Goal: Use online tool/utility: Use online tool/utility

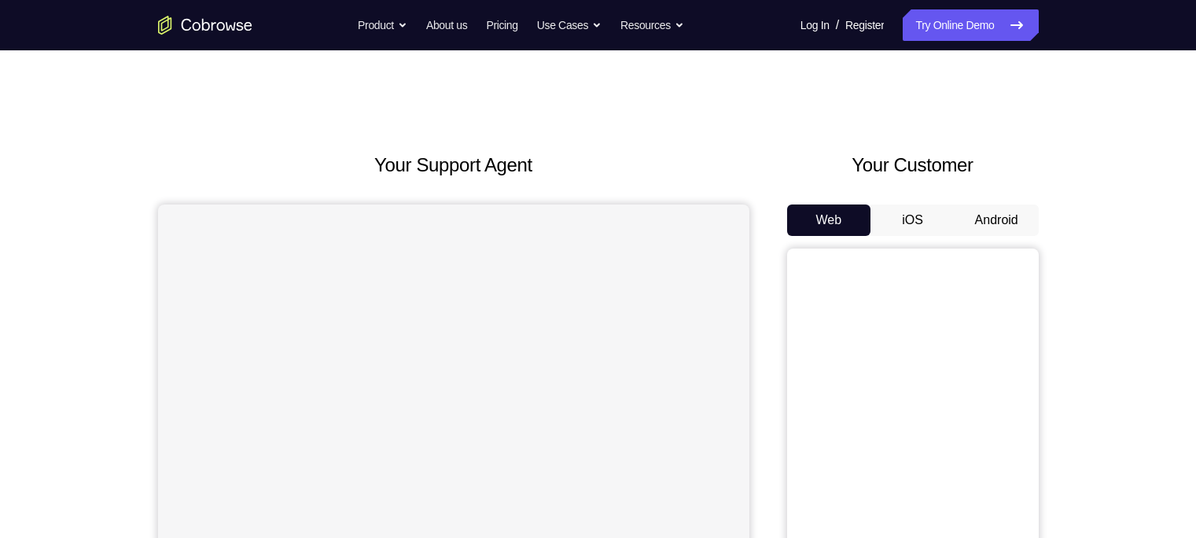
click at [1021, 216] on button "Android" at bounding box center [997, 220] width 84 height 31
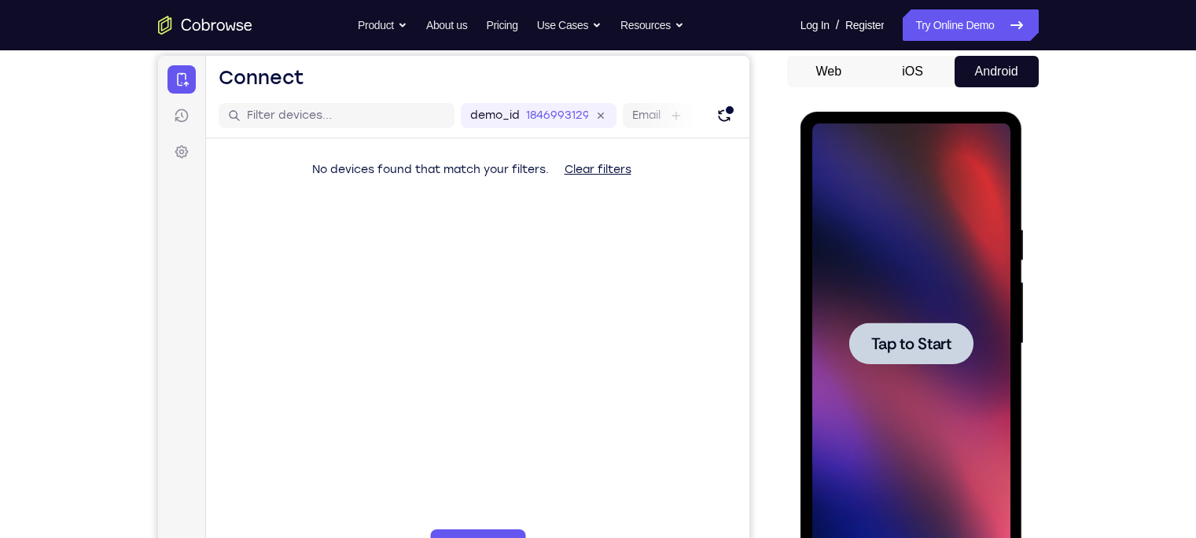
click at [893, 342] on span "Tap to Start" at bounding box center [912, 344] width 80 height 16
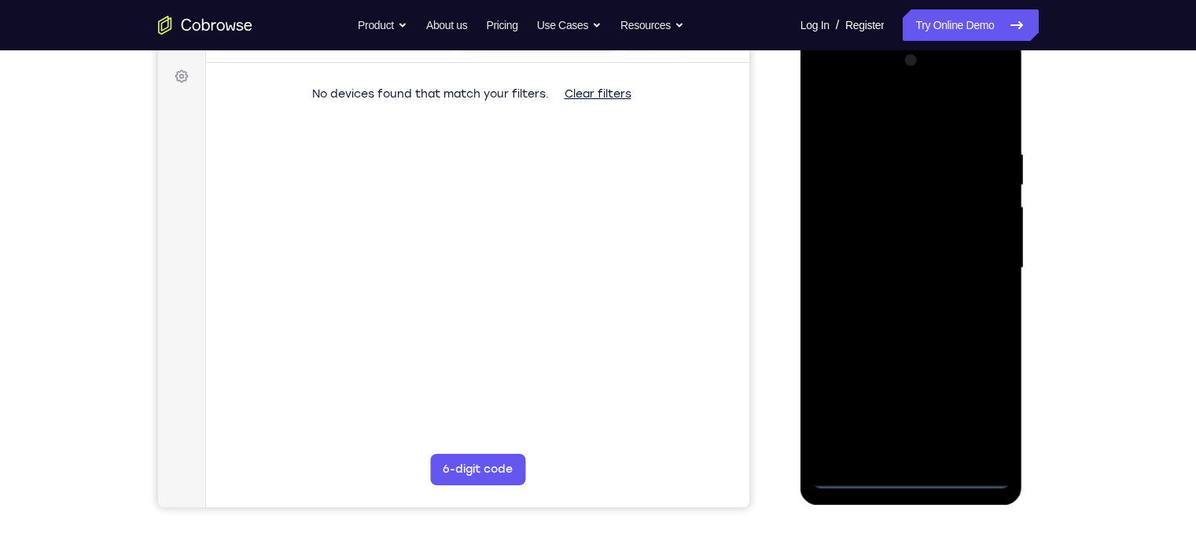
scroll to position [223, 0]
click at [911, 472] on div at bounding box center [912, 269] width 198 height 440
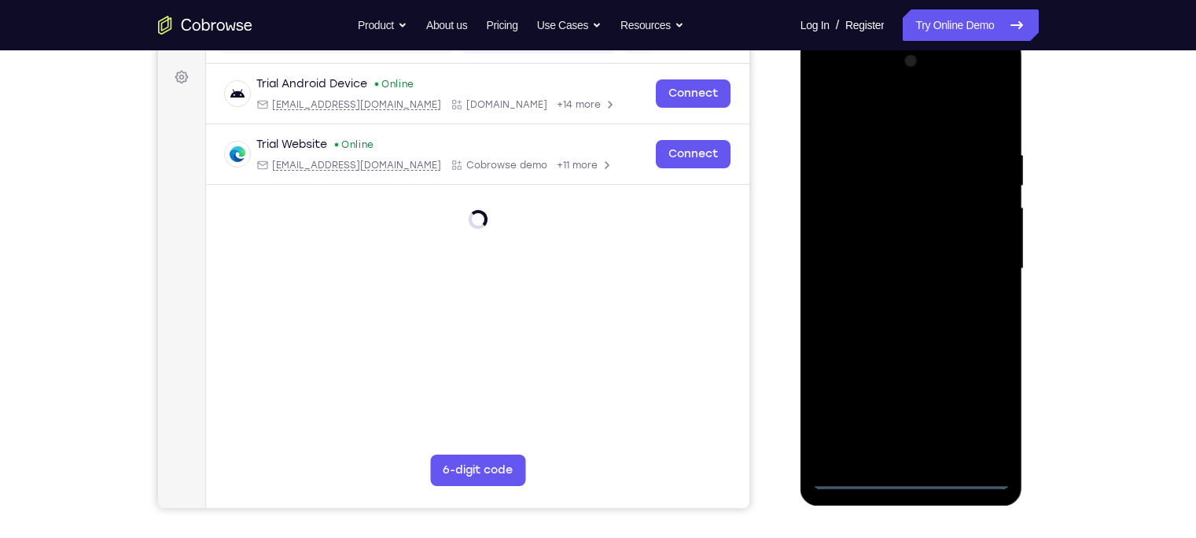
click at [908, 485] on div at bounding box center [912, 269] width 198 height 440
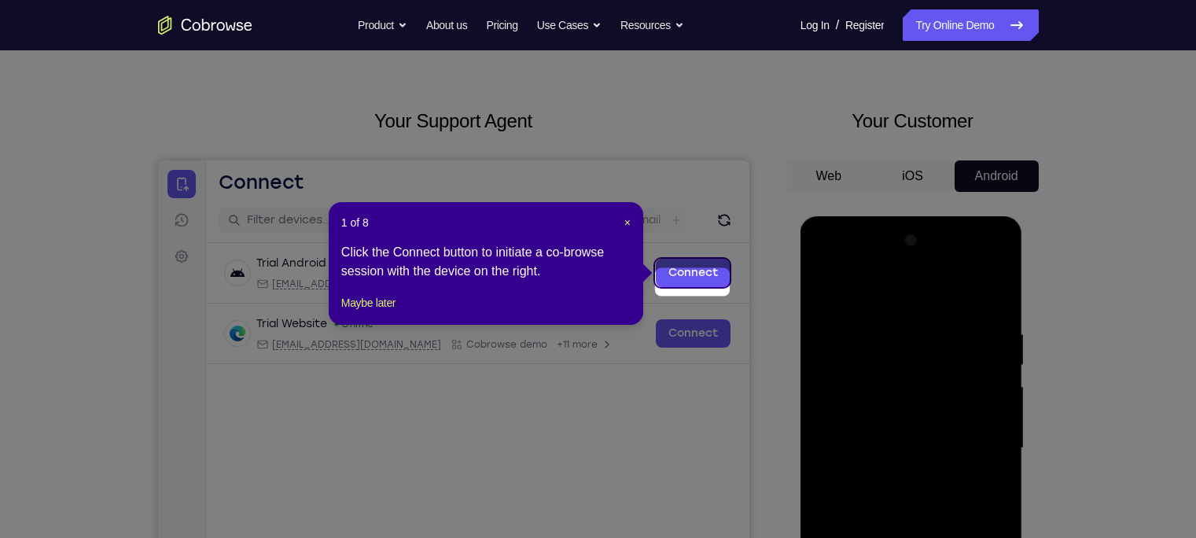
scroll to position [34, 0]
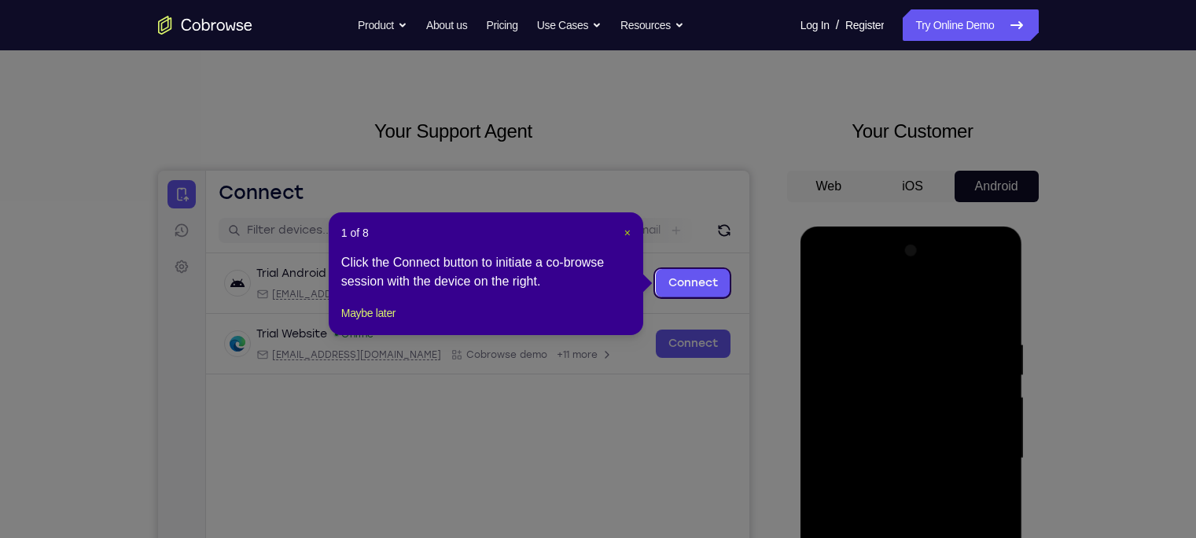
click at [625, 233] on span "×" at bounding box center [628, 233] width 6 height 13
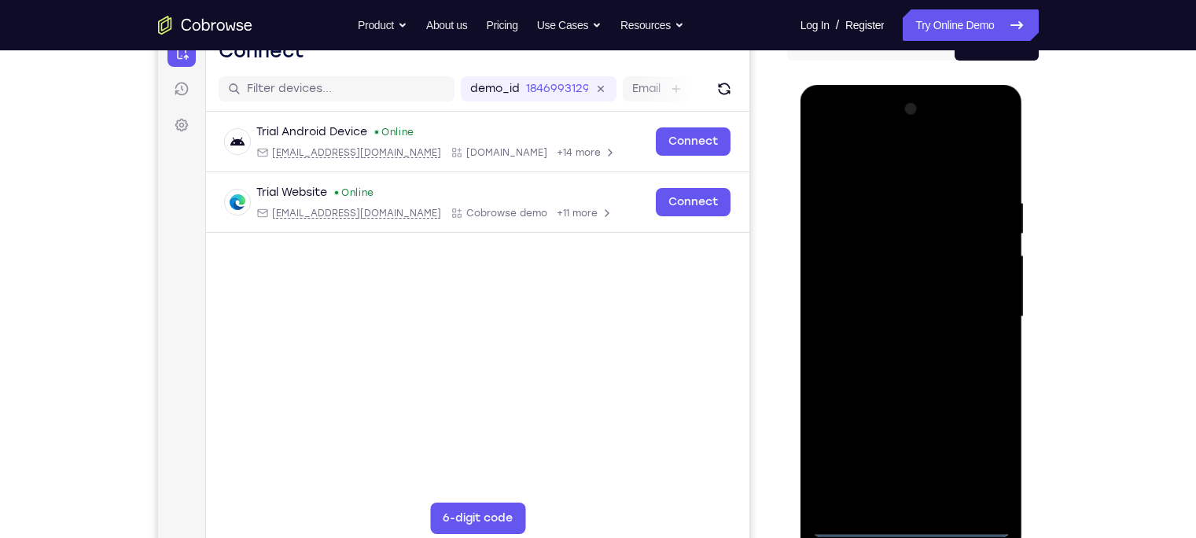
scroll to position [181, 0]
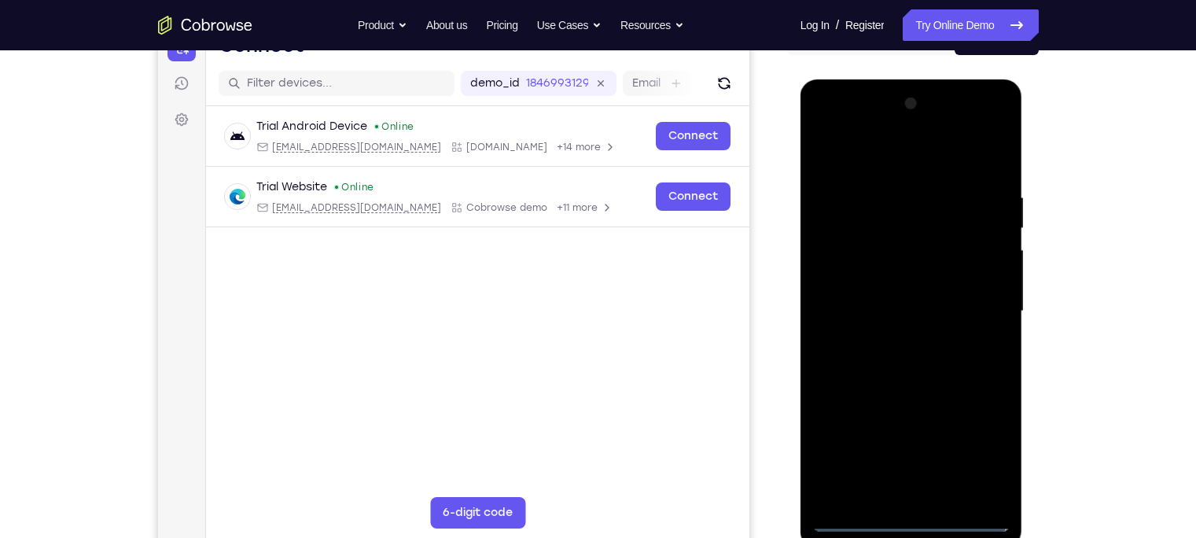
click at [984, 455] on div at bounding box center [912, 311] width 198 height 440
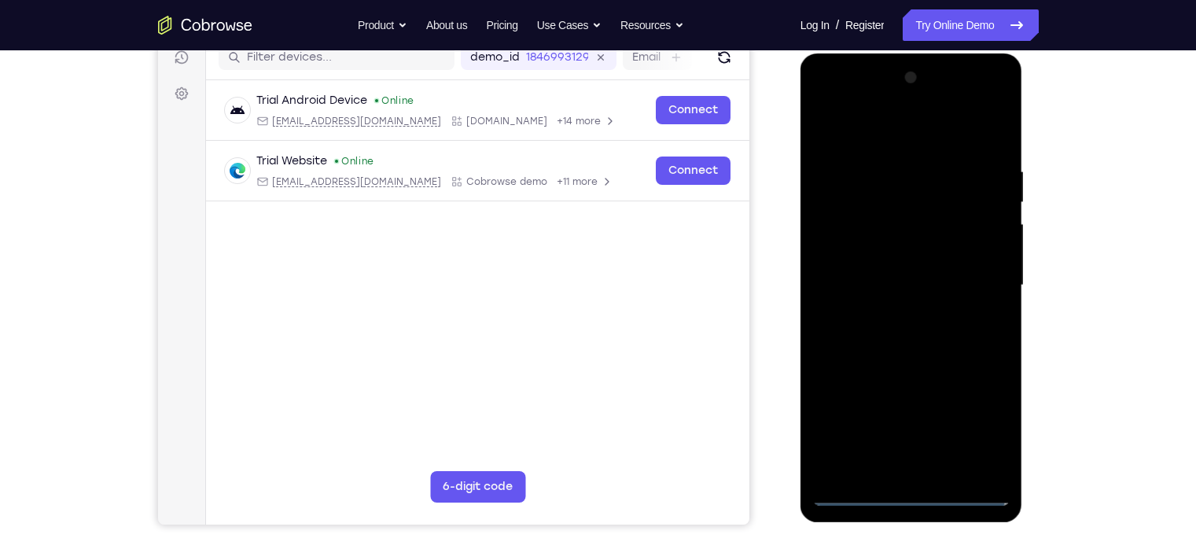
scroll to position [208, 0]
click at [909, 134] on div at bounding box center [912, 284] width 198 height 440
click at [972, 270] on div at bounding box center [912, 284] width 198 height 440
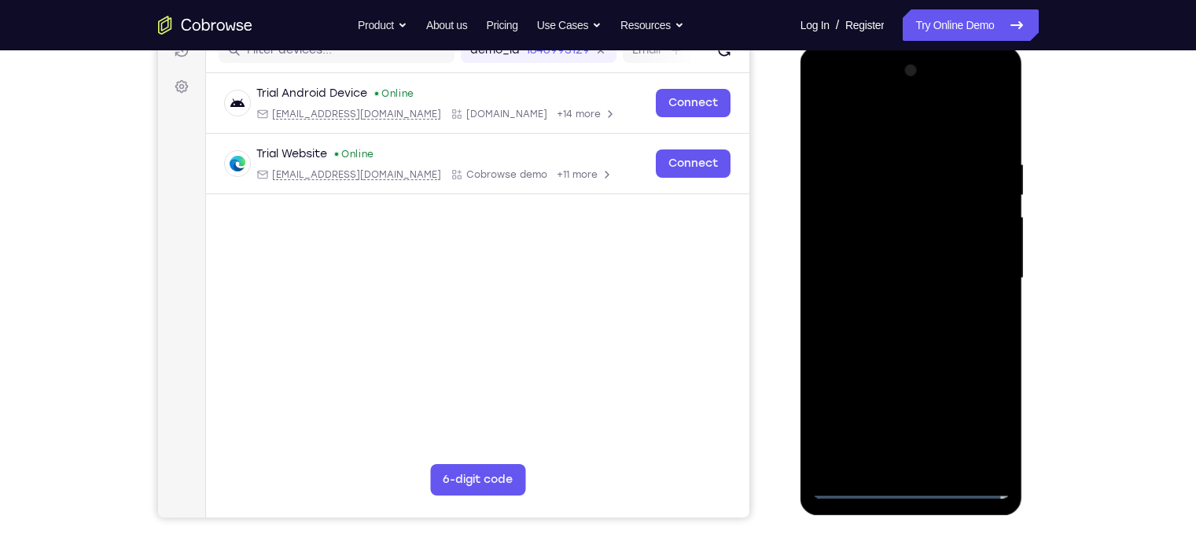
click at [893, 310] on div at bounding box center [912, 278] width 198 height 440
click at [854, 266] on div at bounding box center [912, 278] width 198 height 440
click at [871, 253] on div at bounding box center [912, 278] width 198 height 440
click at [872, 271] on div at bounding box center [912, 278] width 198 height 440
click at [861, 319] on div at bounding box center [912, 278] width 198 height 440
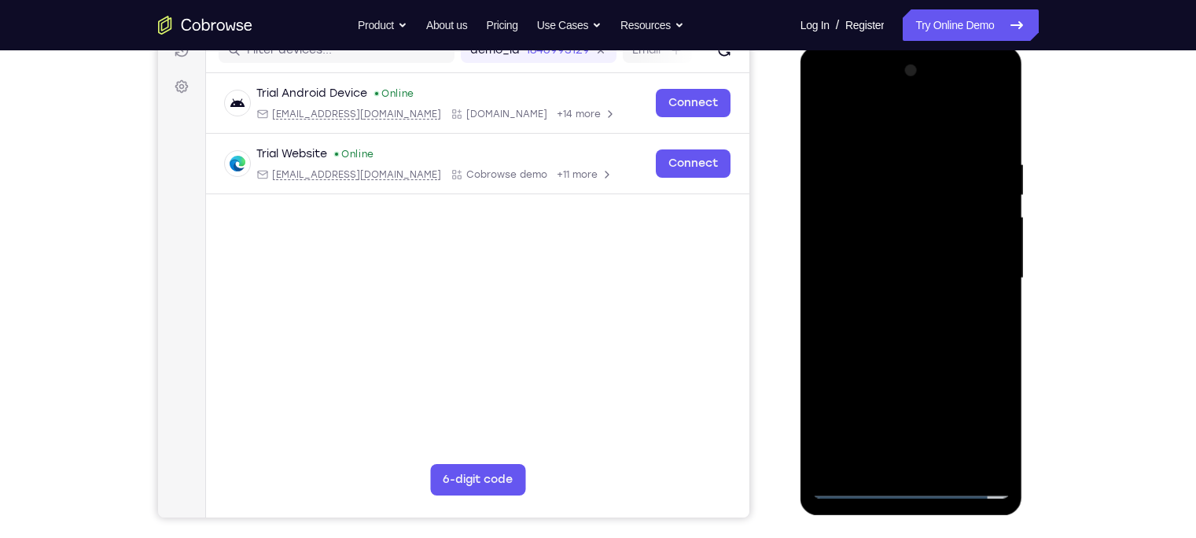
click at [863, 331] on div at bounding box center [912, 278] width 198 height 440
click at [984, 115] on div at bounding box center [912, 278] width 198 height 440
click at [897, 339] on div at bounding box center [912, 278] width 198 height 440
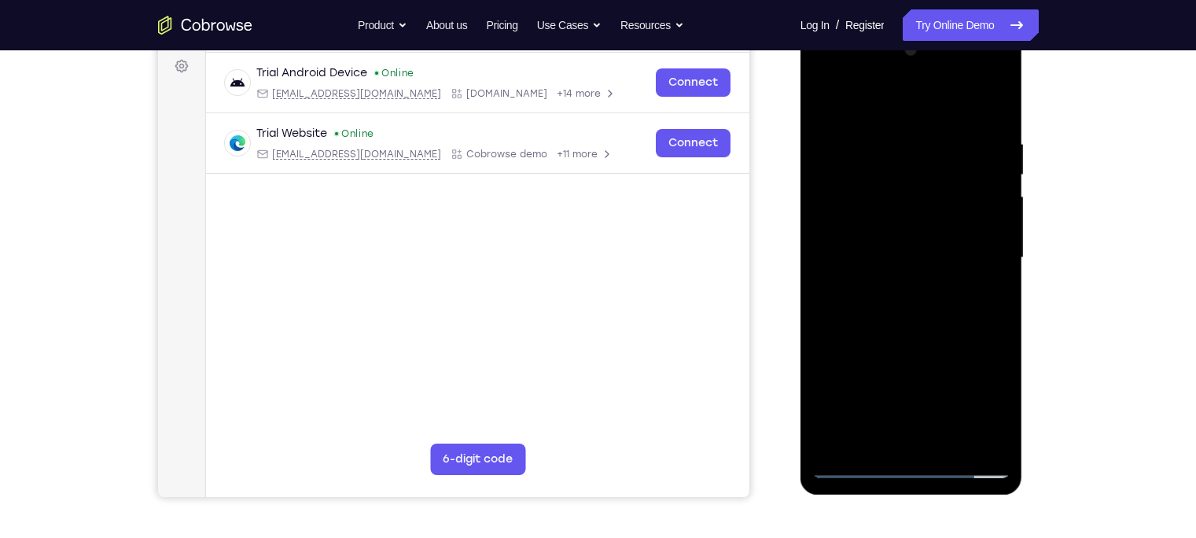
scroll to position [235, 0]
click at [864, 307] on div at bounding box center [912, 257] width 198 height 440
click at [864, 306] on div at bounding box center [912, 257] width 198 height 440
click at [904, 307] on div at bounding box center [912, 257] width 198 height 440
click at [890, 312] on div at bounding box center [912, 257] width 198 height 440
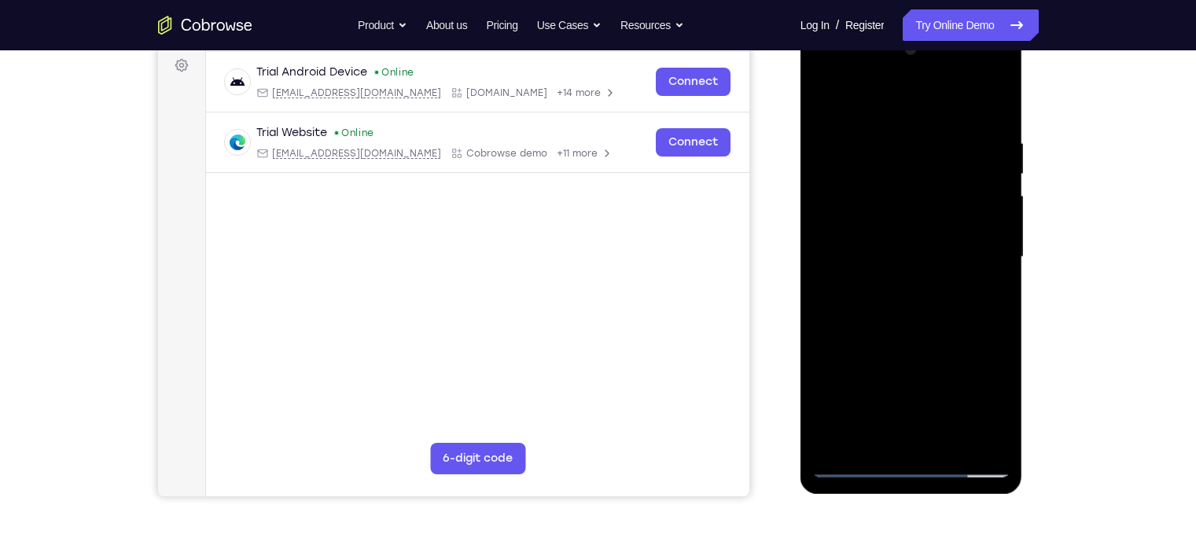
click at [882, 308] on div at bounding box center [912, 257] width 198 height 440
click at [852, 313] on div at bounding box center [912, 257] width 198 height 440
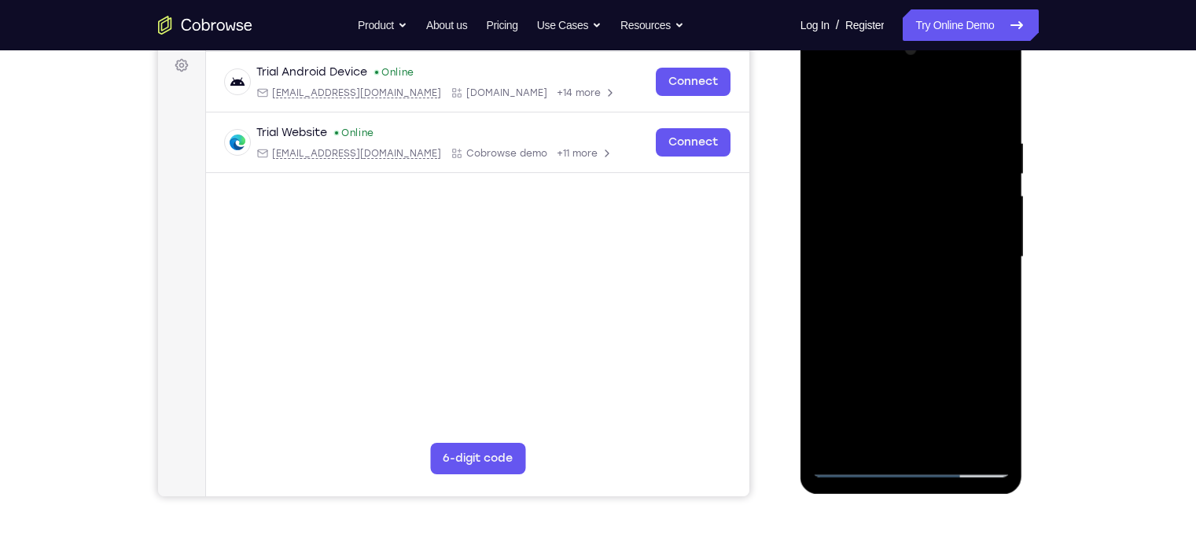
click at [852, 313] on div at bounding box center [912, 257] width 198 height 440
click at [870, 312] on div at bounding box center [912, 257] width 198 height 440
click at [870, 311] on div at bounding box center [912, 257] width 198 height 440
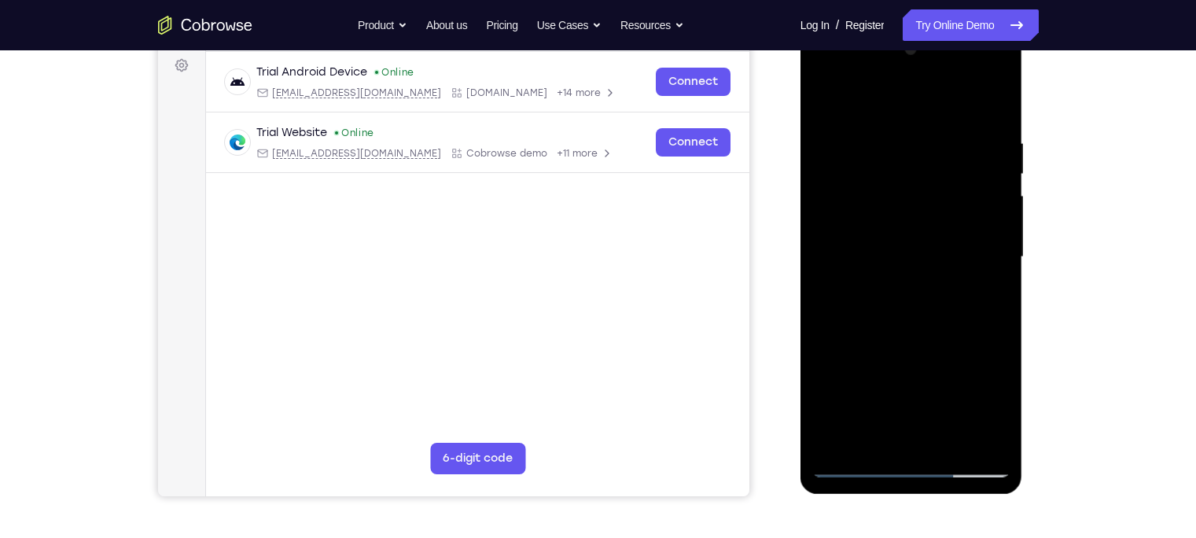
click at [900, 313] on div at bounding box center [912, 257] width 198 height 440
click at [900, 330] on div at bounding box center [912, 257] width 198 height 440
click at [1010, 326] on div at bounding box center [912, 257] width 198 height 440
click at [1004, 421] on div at bounding box center [912, 257] width 198 height 440
click at [993, 332] on div at bounding box center [912, 257] width 198 height 440
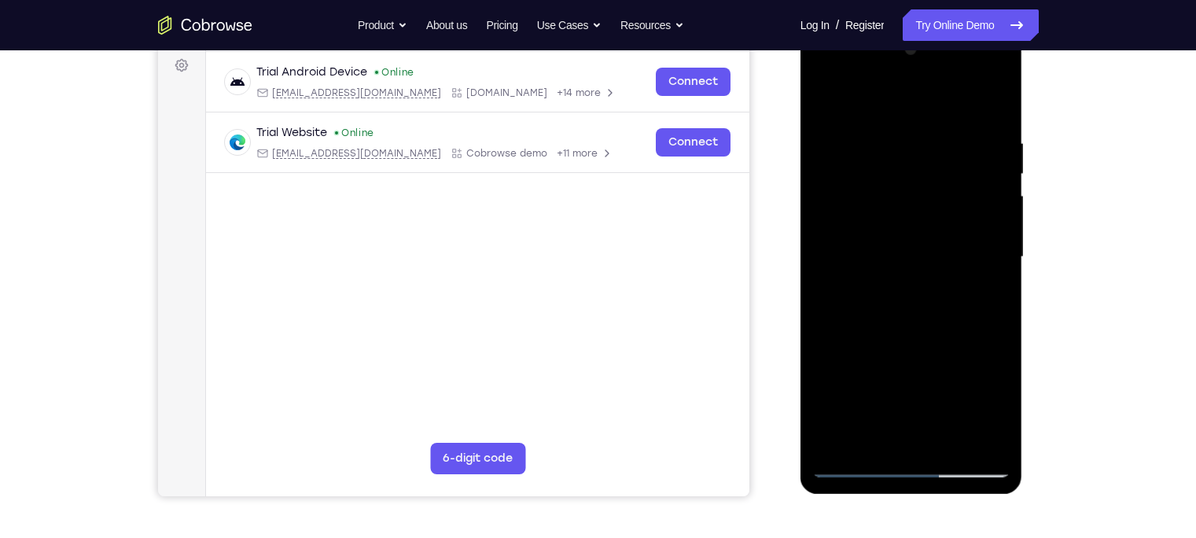
click at [993, 332] on div at bounding box center [912, 257] width 198 height 440
drag, startPoint x: 952, startPoint y: 366, endPoint x: 964, endPoint y: 295, distance: 71.8
click at [964, 295] on div at bounding box center [912, 257] width 198 height 440
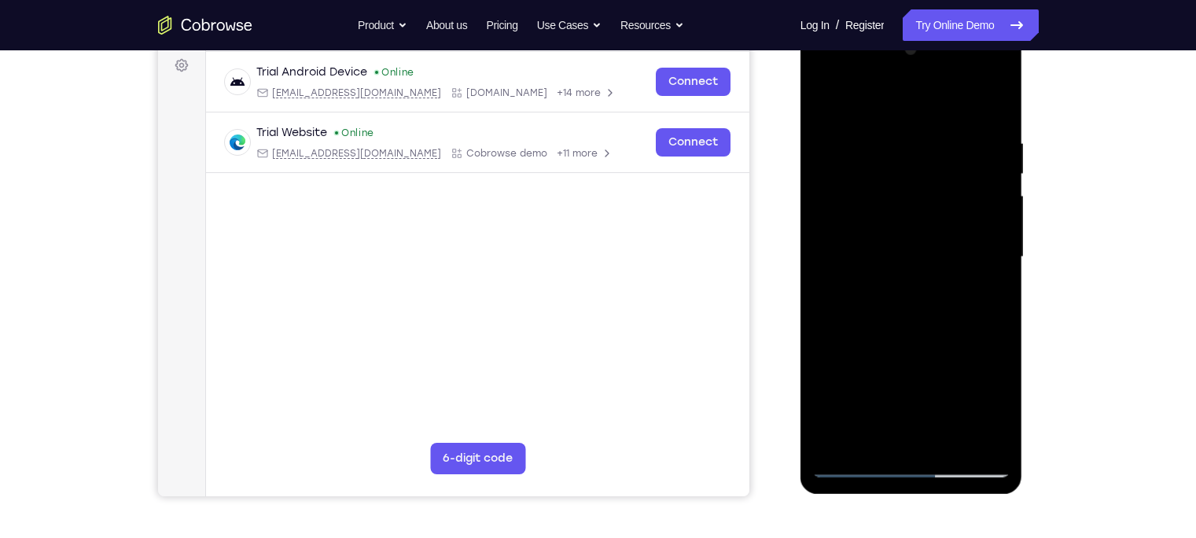
click at [936, 306] on div at bounding box center [912, 257] width 198 height 440
click at [945, 440] on div at bounding box center [912, 257] width 198 height 440
click at [910, 348] on div at bounding box center [912, 257] width 198 height 440
click at [935, 246] on div at bounding box center [912, 257] width 198 height 440
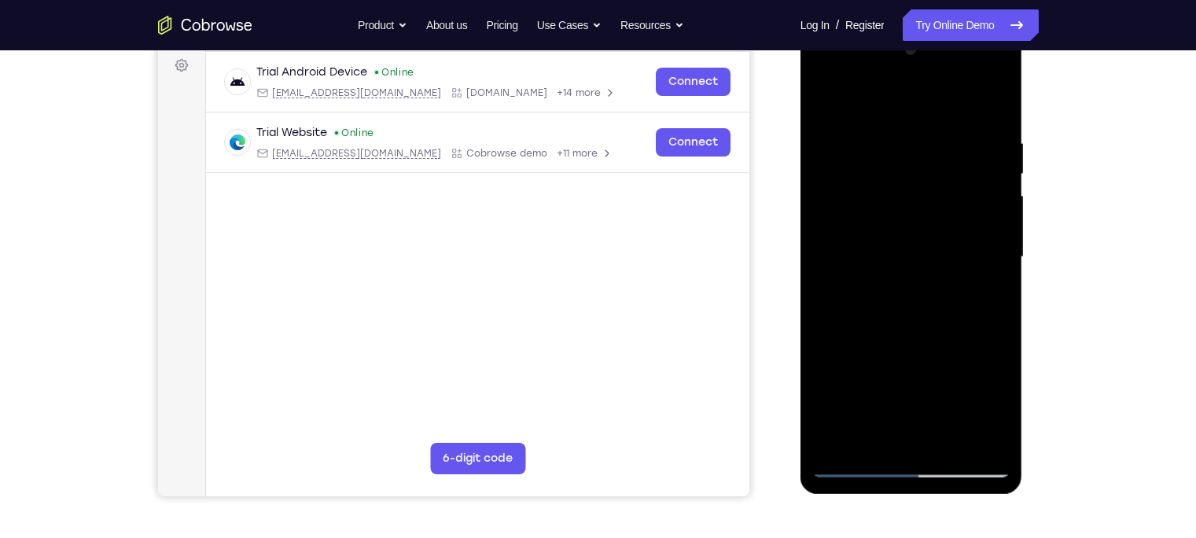
click at [872, 435] on div at bounding box center [912, 257] width 198 height 440
click at [951, 345] on div at bounding box center [912, 257] width 198 height 440
click at [985, 284] on div at bounding box center [912, 257] width 198 height 440
click at [824, 108] on div at bounding box center [912, 257] width 198 height 440
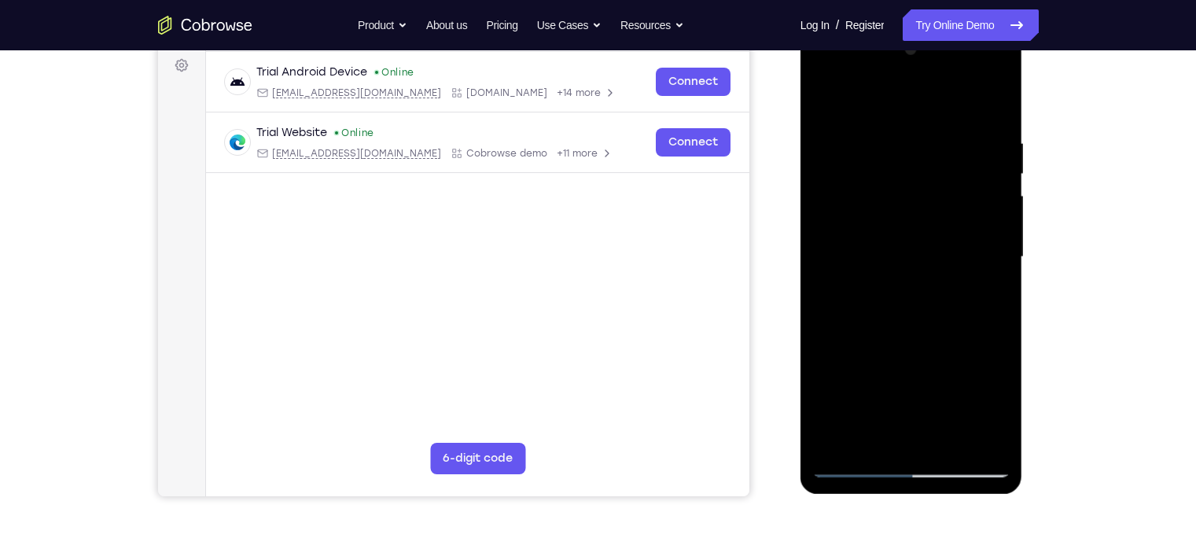
click at [879, 124] on div at bounding box center [912, 257] width 198 height 440
click at [1005, 252] on div at bounding box center [912, 257] width 198 height 440
click at [998, 256] on div at bounding box center [912, 257] width 198 height 440
click at [986, 256] on div at bounding box center [912, 257] width 198 height 440
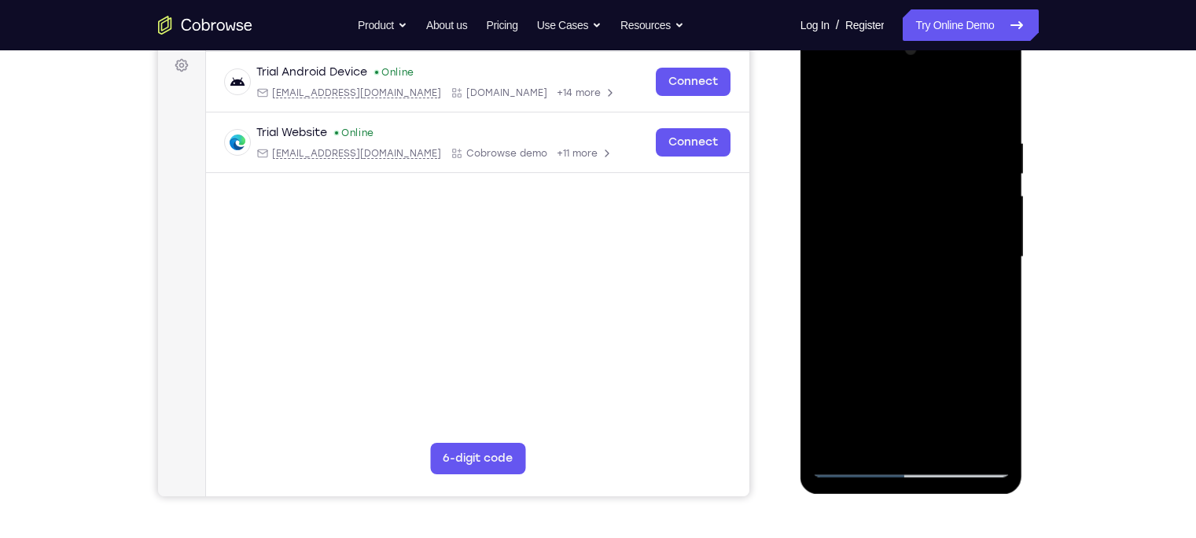
click at [987, 296] on div at bounding box center [912, 257] width 198 height 440
click at [986, 297] on div at bounding box center [912, 257] width 198 height 440
click at [997, 274] on div at bounding box center [912, 257] width 198 height 440
drag, startPoint x: 973, startPoint y: 283, endPoint x: 908, endPoint y: 284, distance: 64.5
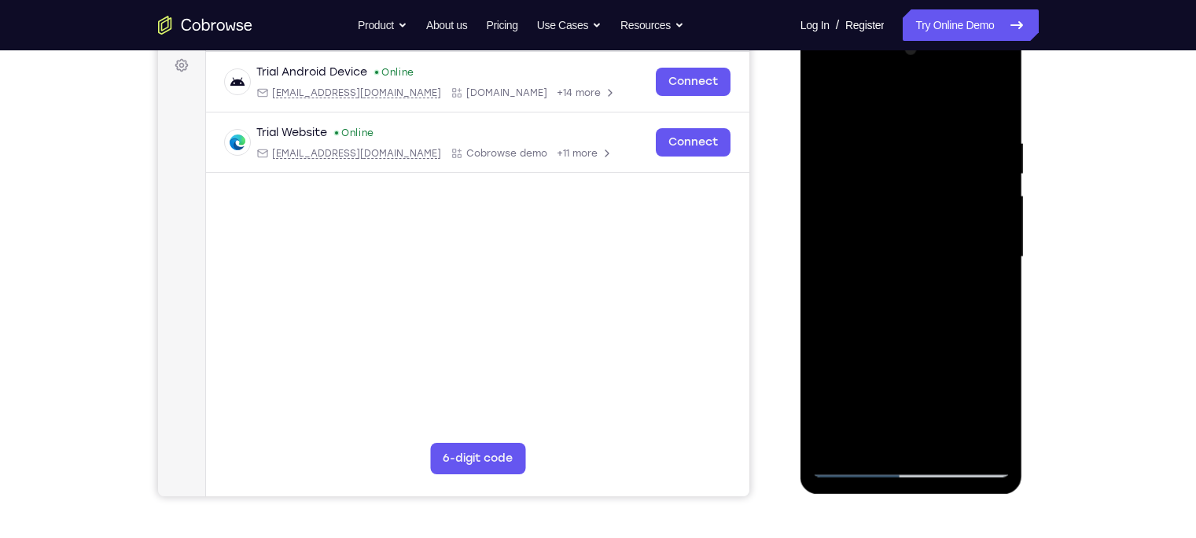
click at [908, 284] on div at bounding box center [912, 257] width 198 height 440
drag, startPoint x: 986, startPoint y: 264, endPoint x: 898, endPoint y: 256, distance: 87.7
click at [898, 256] on div at bounding box center [912, 257] width 198 height 440
drag, startPoint x: 983, startPoint y: 275, endPoint x: 892, endPoint y: 261, distance: 92.2
click at [892, 261] on div at bounding box center [912, 257] width 198 height 440
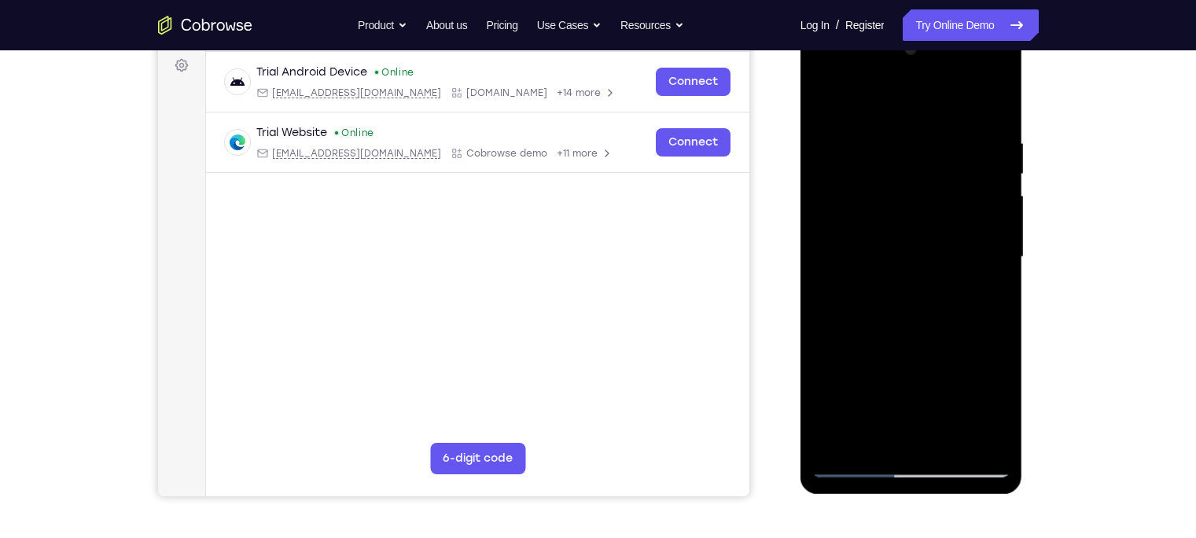
drag, startPoint x: 993, startPoint y: 264, endPoint x: 898, endPoint y: 261, distance: 95.2
click at [898, 261] on div at bounding box center [912, 257] width 198 height 440
click at [994, 264] on div at bounding box center [912, 257] width 198 height 440
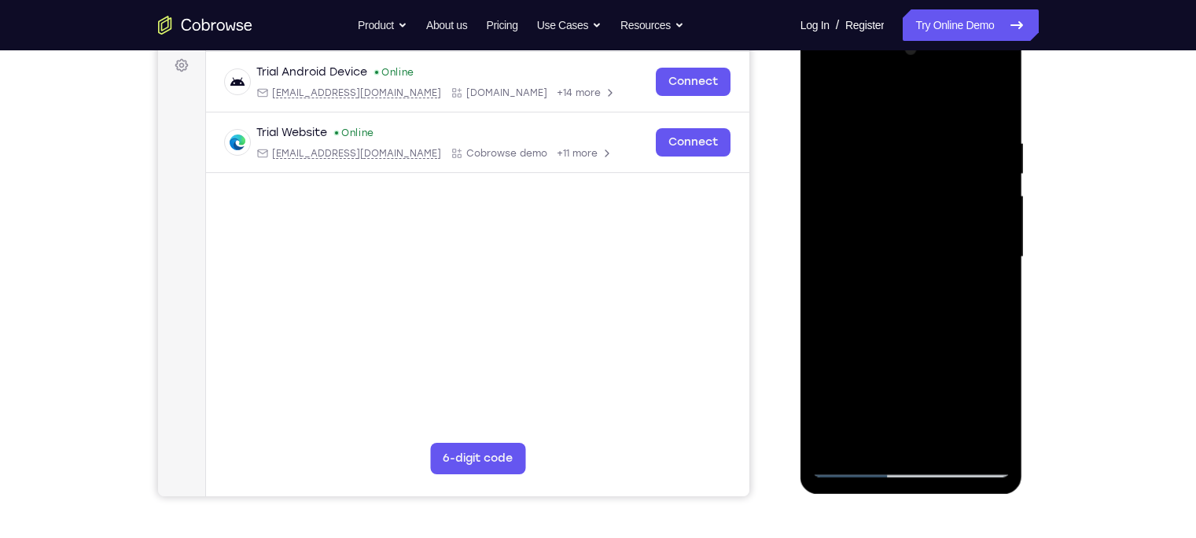
click at [994, 264] on div at bounding box center [912, 257] width 198 height 440
drag, startPoint x: 994, startPoint y: 264, endPoint x: 916, endPoint y: 268, distance: 78.0
click at [916, 268] on div at bounding box center [912, 257] width 198 height 440
drag, startPoint x: 994, startPoint y: 244, endPoint x: 897, endPoint y: 241, distance: 97.6
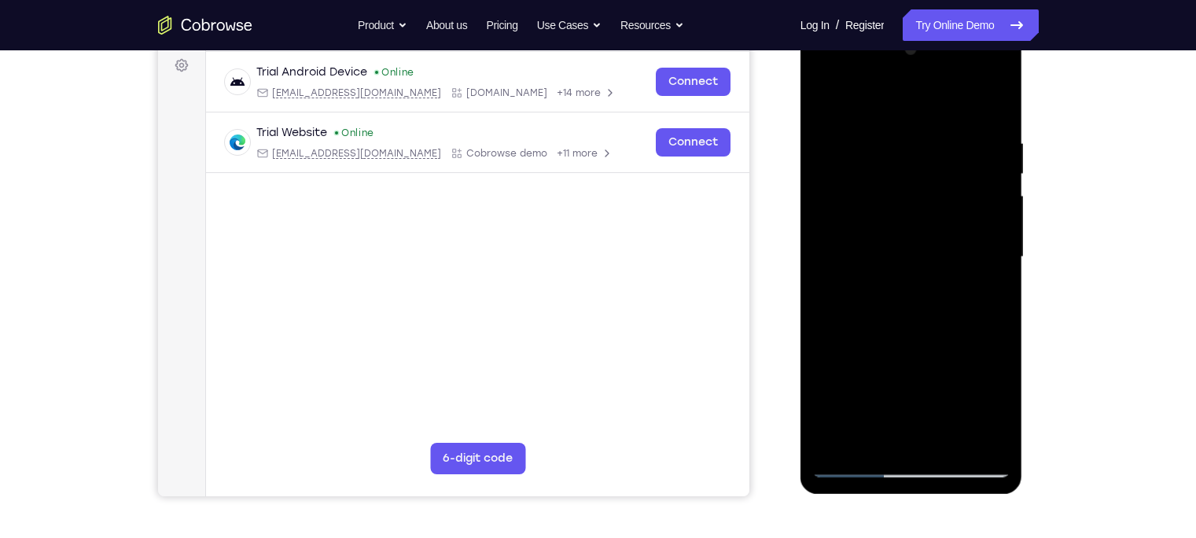
click at [897, 241] on div at bounding box center [912, 257] width 198 height 440
click at [990, 191] on div at bounding box center [912, 257] width 198 height 440
click at [995, 104] on div at bounding box center [912, 257] width 198 height 440
click at [949, 366] on div at bounding box center [912, 257] width 198 height 440
click at [935, 298] on div at bounding box center [912, 257] width 198 height 440
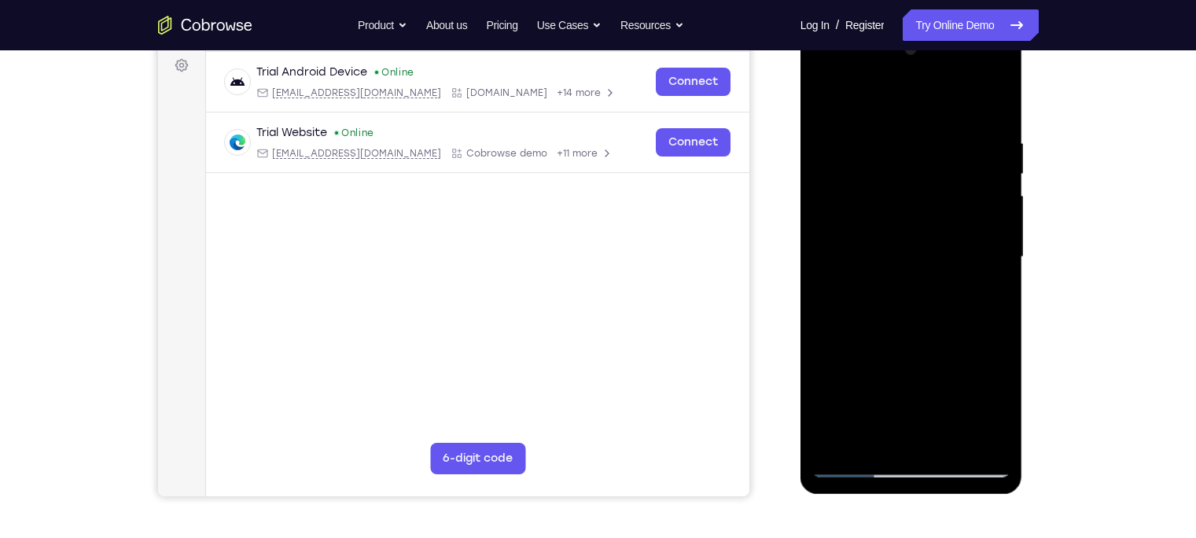
click at [935, 298] on div at bounding box center [912, 257] width 198 height 440
click at [935, 284] on div at bounding box center [912, 257] width 198 height 440
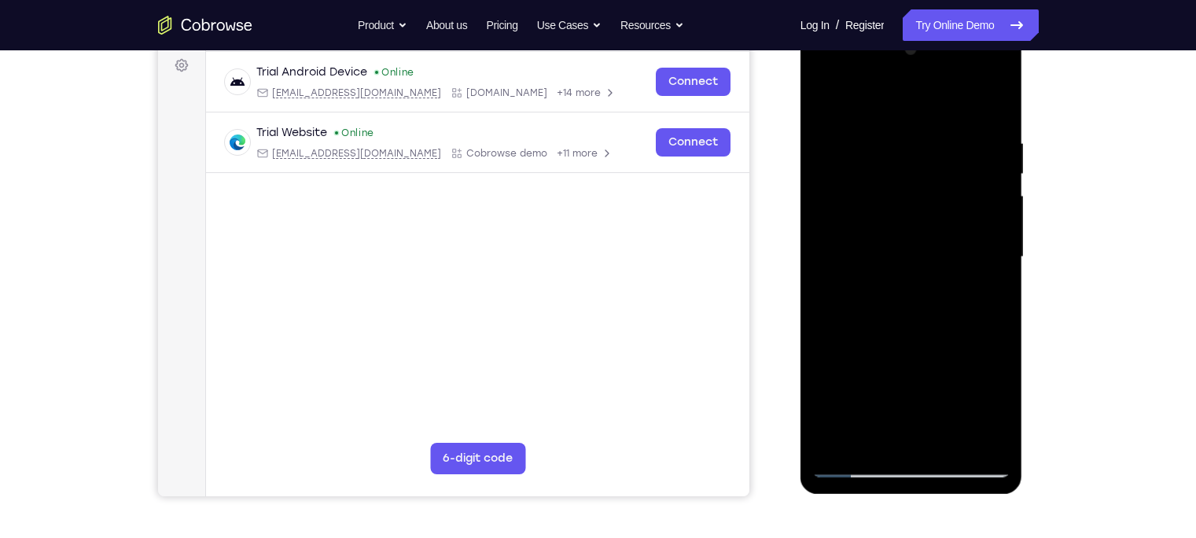
click at [836, 439] on div at bounding box center [912, 257] width 198 height 440
click at [837, 439] on div at bounding box center [912, 257] width 198 height 440
drag, startPoint x: 893, startPoint y: 218, endPoint x: 870, endPoint y: 365, distance: 148.8
click at [870, 365] on div at bounding box center [912, 257] width 198 height 440
click at [894, 325] on div at bounding box center [912, 257] width 198 height 440
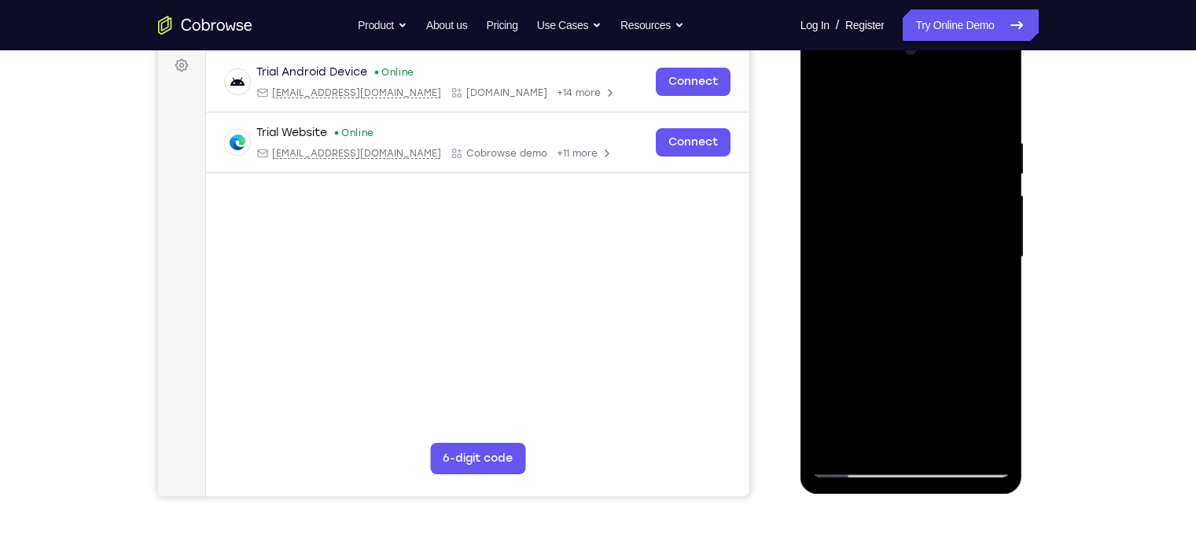
click at [894, 325] on div at bounding box center [912, 257] width 198 height 440
click at [890, 138] on div at bounding box center [912, 257] width 198 height 440
click at [992, 254] on div at bounding box center [912, 257] width 198 height 440
click at [992, 256] on div at bounding box center [912, 257] width 198 height 440
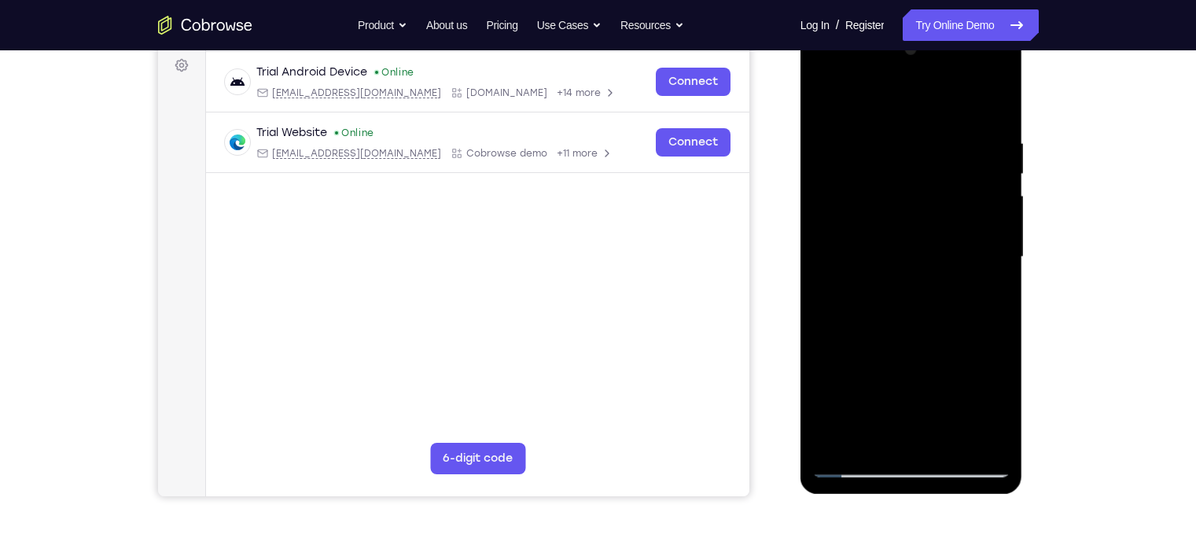
click at [992, 256] on div at bounding box center [912, 257] width 198 height 440
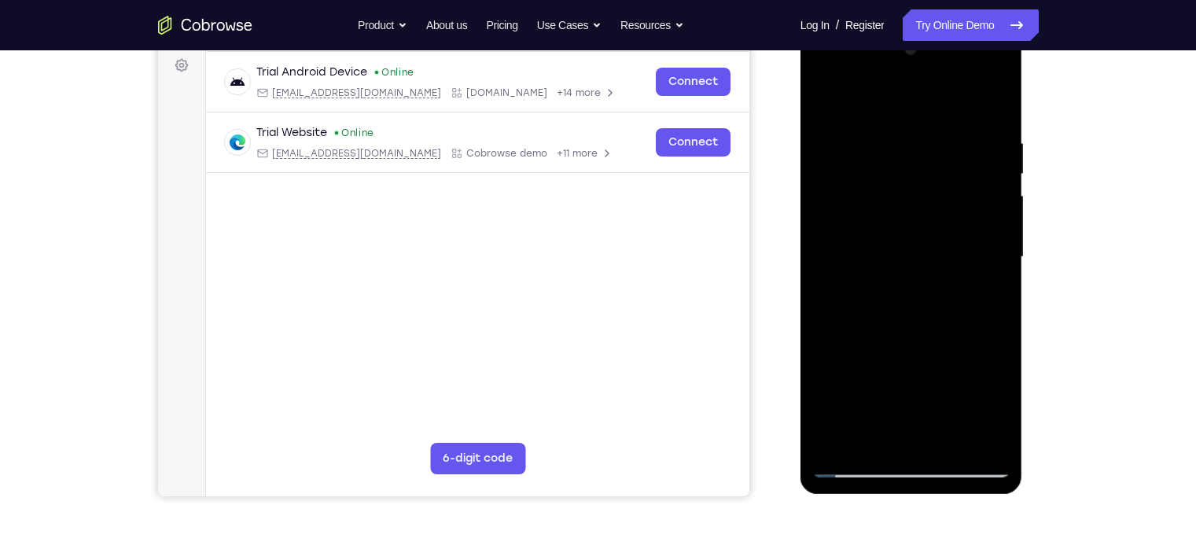
click at [992, 256] on div at bounding box center [912, 257] width 198 height 440
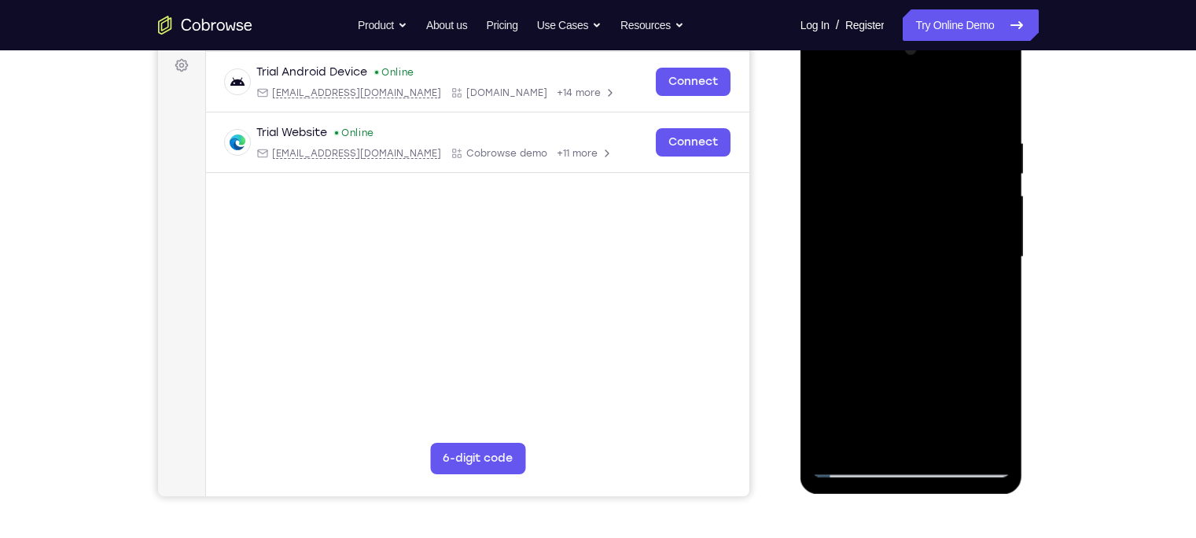
click at [992, 256] on div at bounding box center [912, 257] width 198 height 440
drag, startPoint x: 992, startPoint y: 256, endPoint x: 902, endPoint y: 260, distance: 89.8
click at [902, 260] on div at bounding box center [912, 257] width 198 height 440
drag, startPoint x: 967, startPoint y: 249, endPoint x: 856, endPoint y: 254, distance: 111.0
click at [856, 254] on div at bounding box center [912, 257] width 198 height 440
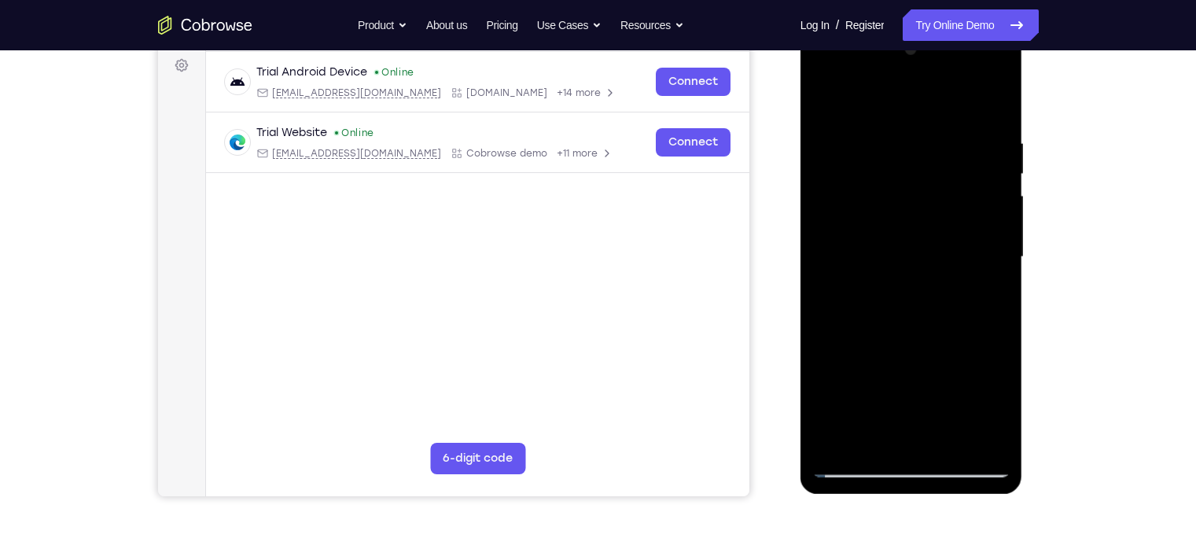
drag, startPoint x: 987, startPoint y: 251, endPoint x: 893, endPoint y: 248, distance: 94.4
click at [893, 248] on div at bounding box center [912, 257] width 198 height 440
click at [996, 234] on div at bounding box center [912, 257] width 198 height 440
drag, startPoint x: 996, startPoint y: 234, endPoint x: 872, endPoint y: 210, distance: 125.7
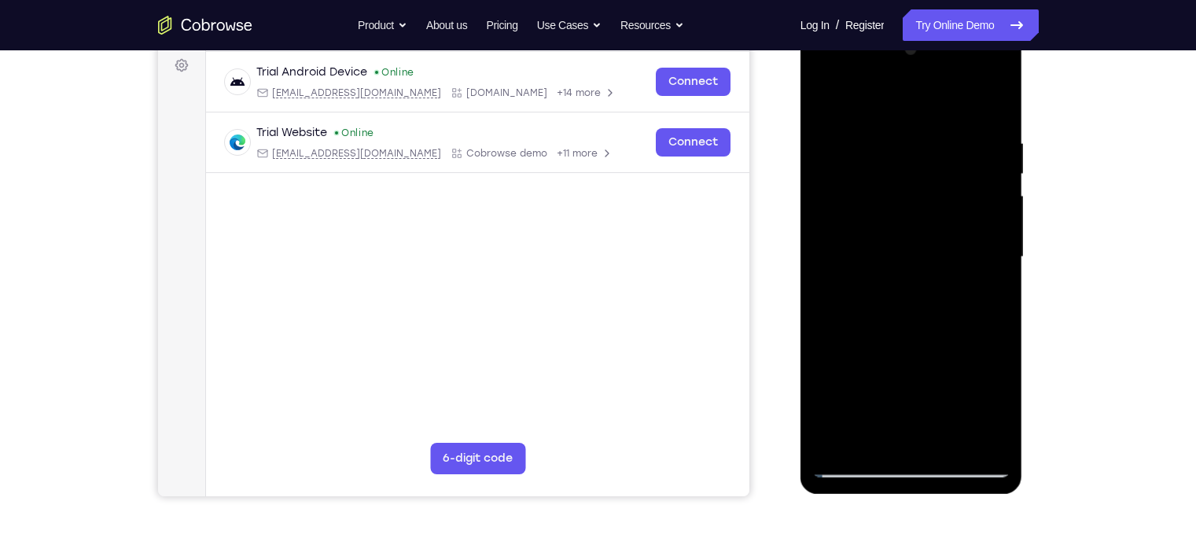
click at [872, 210] on div at bounding box center [912, 257] width 198 height 440
drag, startPoint x: 971, startPoint y: 236, endPoint x: 862, endPoint y: 230, distance: 109.5
click at [862, 230] on div at bounding box center [912, 257] width 198 height 440
click at [989, 242] on div at bounding box center [912, 257] width 198 height 440
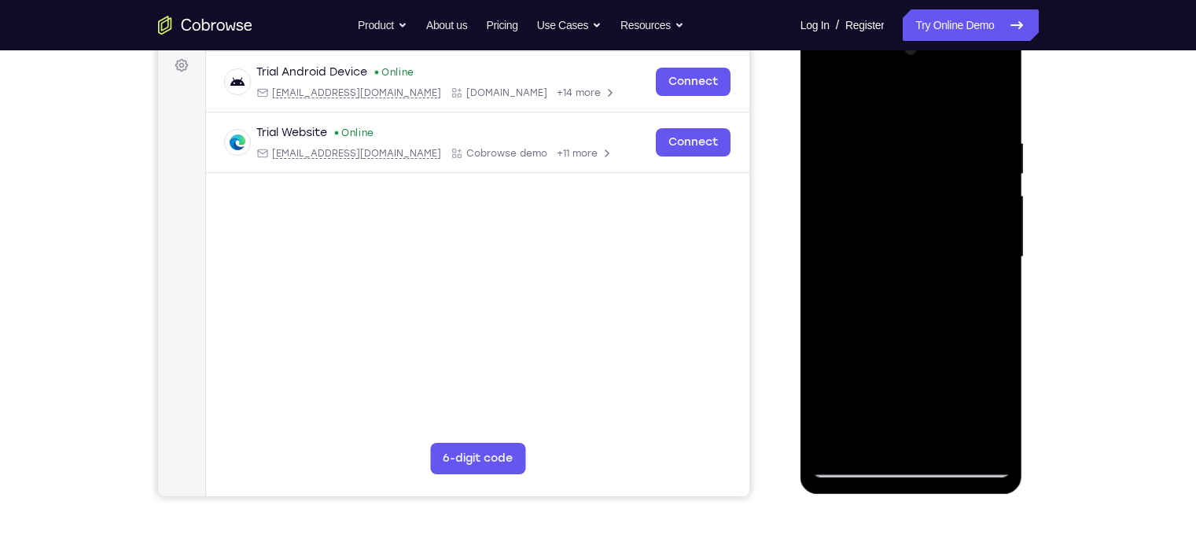
drag, startPoint x: 989, startPoint y: 242, endPoint x: 896, endPoint y: 258, distance: 94.1
click at [896, 258] on div at bounding box center [912, 257] width 198 height 440
click at [980, 247] on div at bounding box center [912, 257] width 198 height 440
drag, startPoint x: 980, startPoint y: 247, endPoint x: 836, endPoint y: 237, distance: 144.3
click at [836, 237] on div at bounding box center [912, 257] width 198 height 440
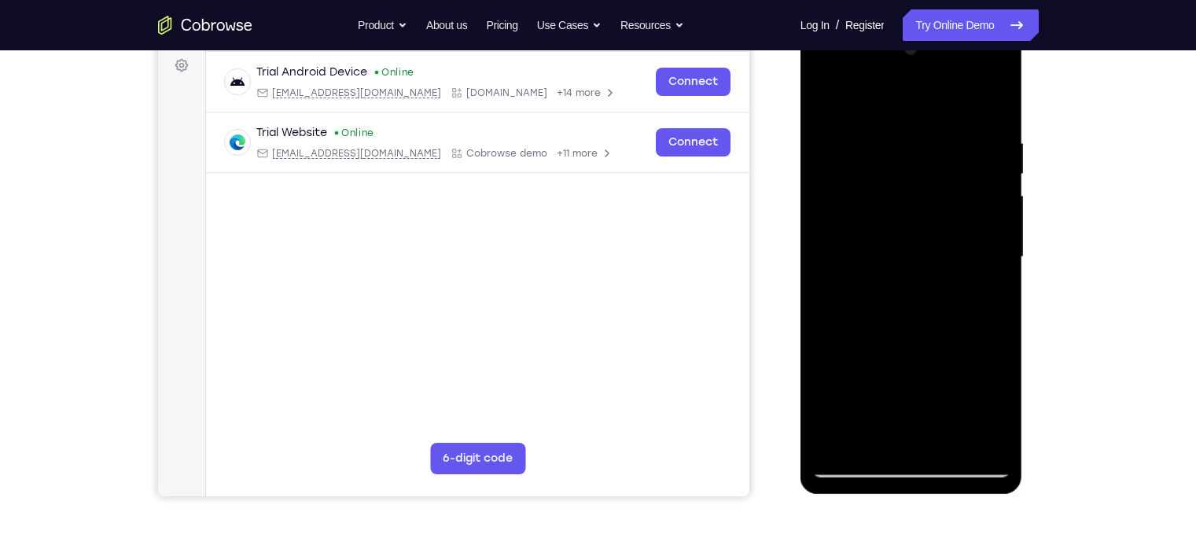
click at [992, 112] on div at bounding box center [912, 257] width 198 height 440
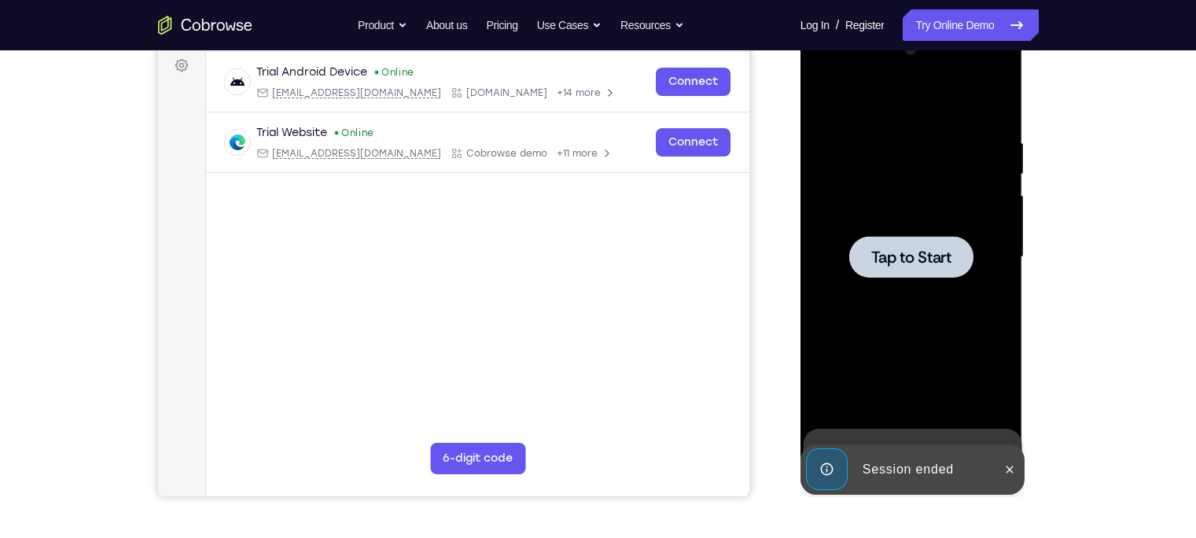
click at [942, 299] on div at bounding box center [912, 257] width 198 height 440
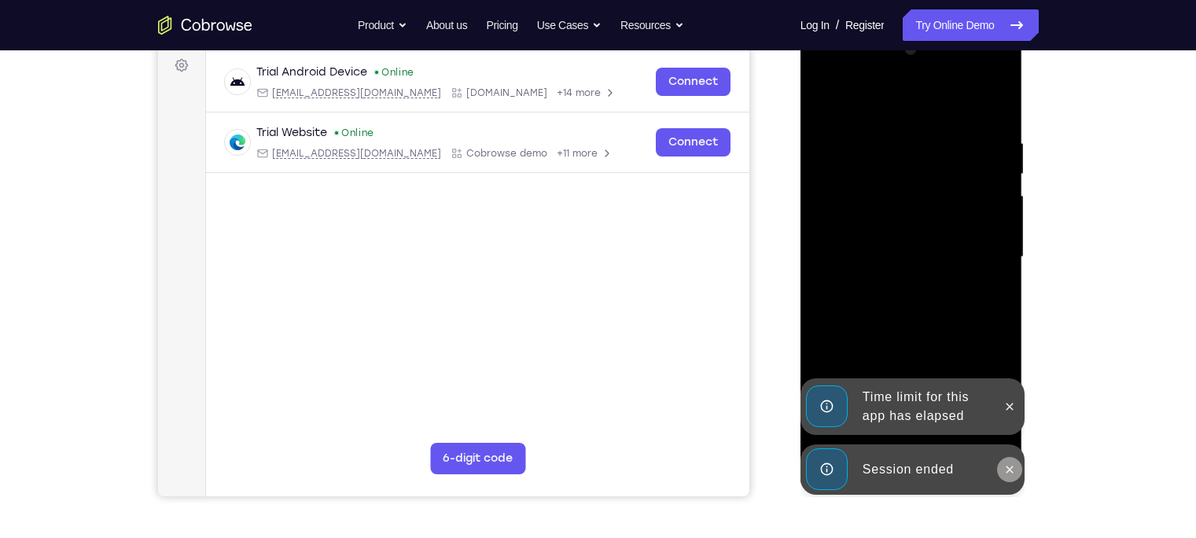
click at [1020, 470] on button at bounding box center [1009, 469] width 25 height 25
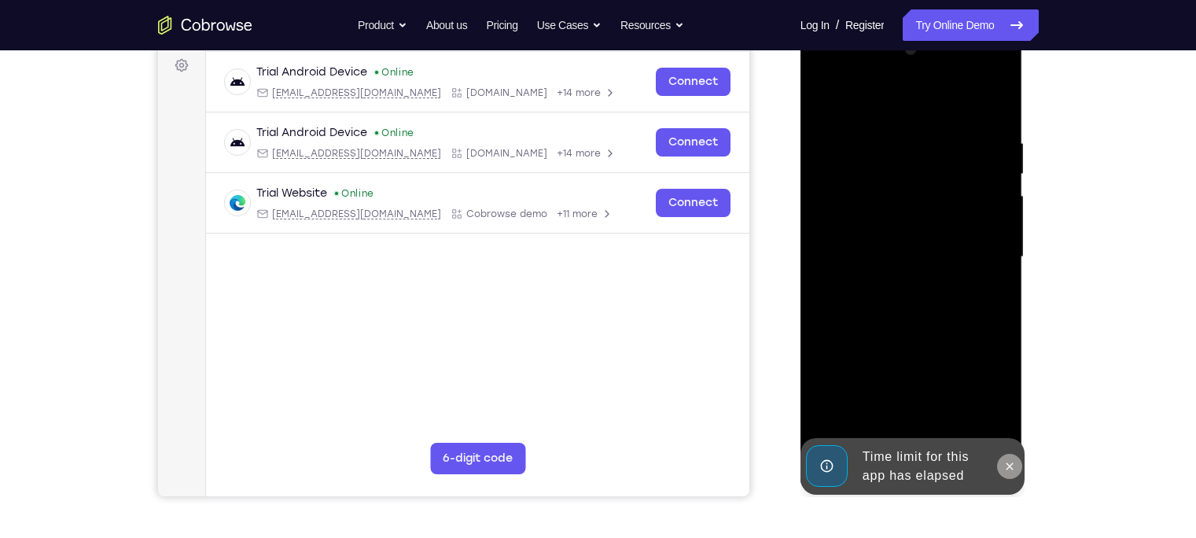
click at [1014, 415] on div at bounding box center [912, 259] width 223 height 469
click at [1008, 459] on button at bounding box center [1009, 466] width 25 height 25
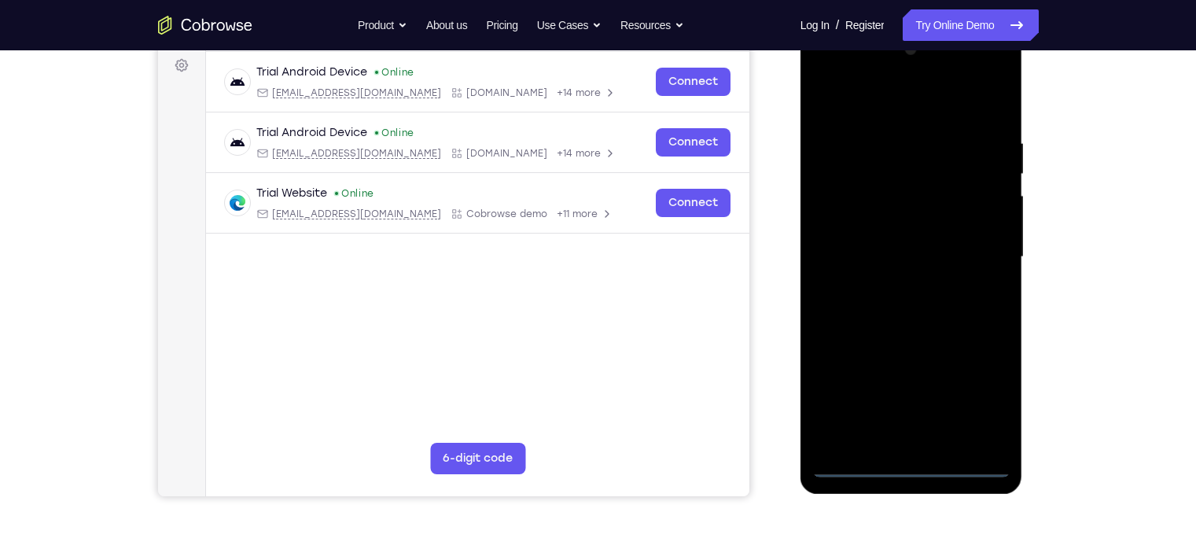
click at [905, 466] on div at bounding box center [912, 257] width 198 height 440
click at [965, 404] on div at bounding box center [912, 257] width 198 height 440
click at [982, 398] on div at bounding box center [912, 257] width 198 height 440
click at [903, 116] on div at bounding box center [912, 257] width 198 height 440
click at [986, 252] on div at bounding box center [912, 257] width 198 height 440
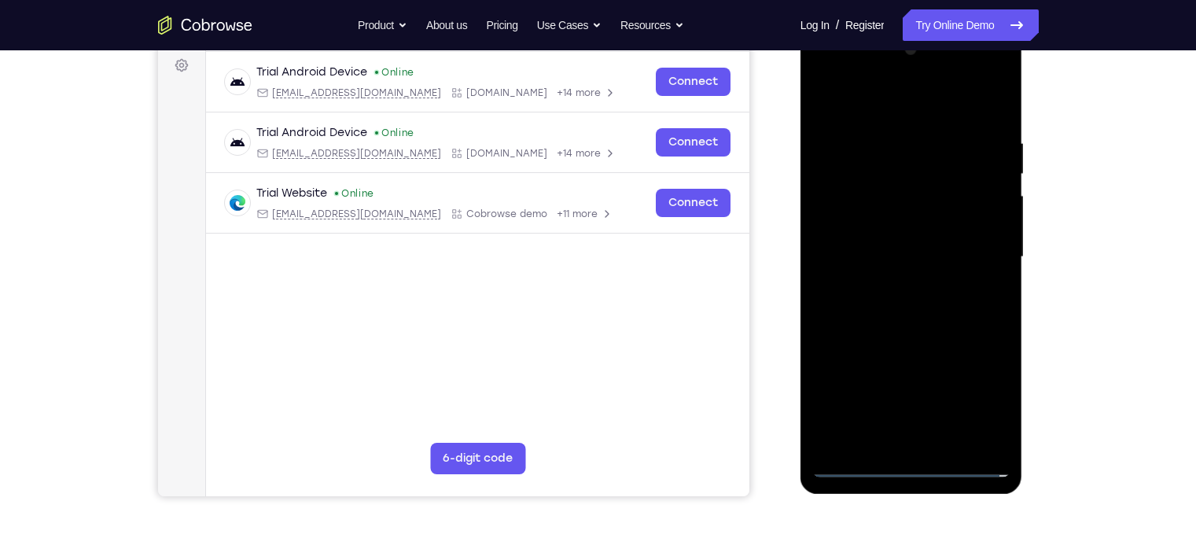
click at [892, 287] on div at bounding box center [912, 257] width 198 height 440
click at [876, 240] on div at bounding box center [912, 257] width 198 height 440
click at [882, 227] on div at bounding box center [912, 257] width 198 height 440
click at [873, 252] on div at bounding box center [912, 257] width 198 height 440
click at [856, 313] on div at bounding box center [912, 257] width 198 height 440
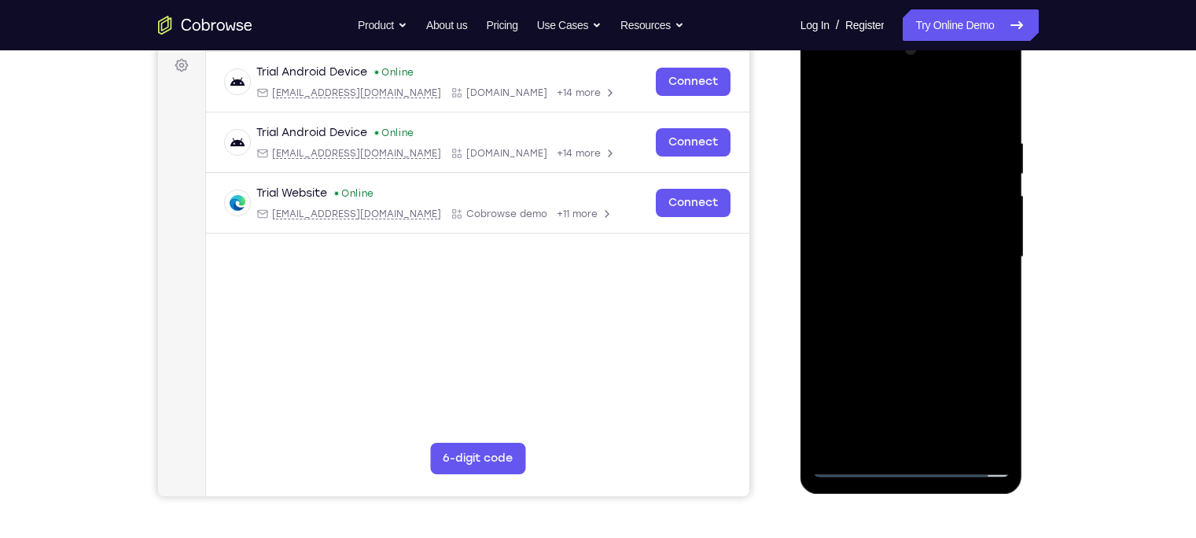
click at [856, 313] on div at bounding box center [912, 257] width 198 height 440
click at [875, 304] on div at bounding box center [912, 257] width 198 height 440
click at [977, 331] on div at bounding box center [912, 257] width 198 height 440
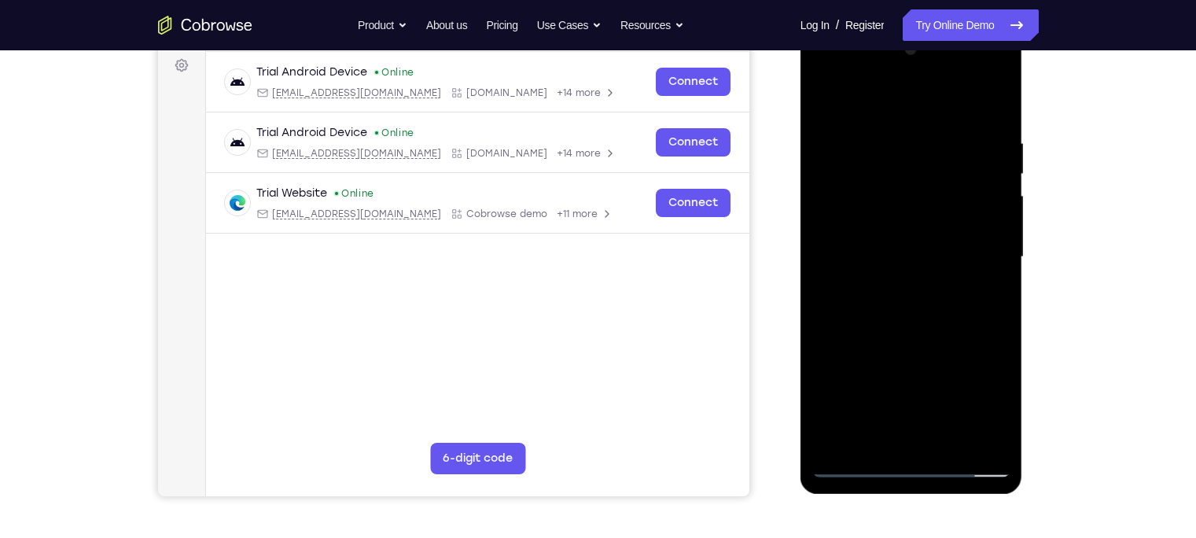
click at [958, 446] on div at bounding box center [912, 257] width 198 height 440
click at [945, 332] on div at bounding box center [912, 257] width 198 height 440
drag, startPoint x: 908, startPoint y: 404, endPoint x: 916, endPoint y: 337, distance: 68.2
click at [916, 337] on div at bounding box center [912, 257] width 198 height 440
drag, startPoint x: 916, startPoint y: 415, endPoint x: 905, endPoint y: 301, distance: 113.8
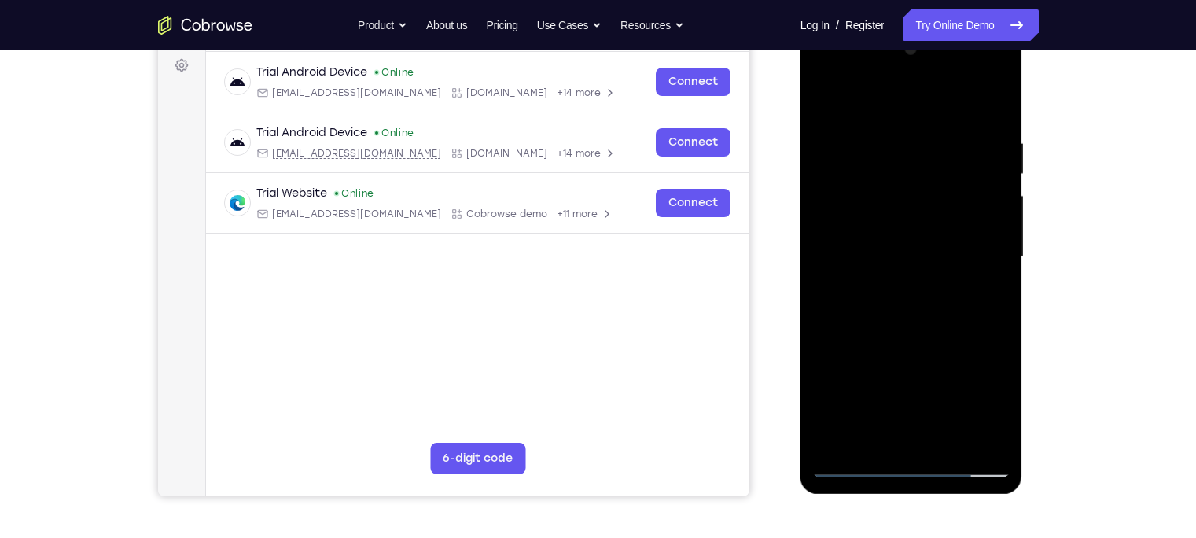
click at [905, 301] on div at bounding box center [912, 257] width 198 height 440
click at [892, 308] on div at bounding box center [912, 257] width 198 height 440
click at [868, 435] on div at bounding box center [912, 257] width 198 height 440
click at [986, 301] on div at bounding box center [912, 257] width 198 height 440
click at [824, 102] on div at bounding box center [912, 257] width 198 height 440
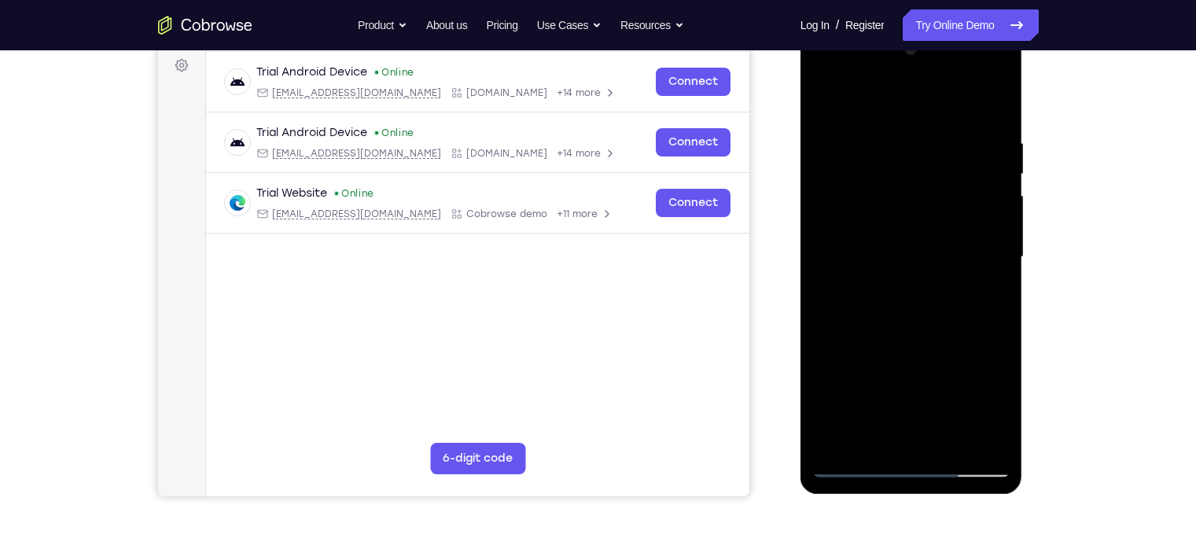
click at [874, 123] on div at bounding box center [912, 257] width 198 height 440
drag, startPoint x: 900, startPoint y: 251, endPoint x: 903, endPoint y: 168, distance: 82.7
click at [903, 168] on div at bounding box center [912, 257] width 198 height 440
click at [990, 116] on div at bounding box center [912, 257] width 198 height 440
drag, startPoint x: 892, startPoint y: 249, endPoint x: 901, endPoint y: 171, distance: 77.6
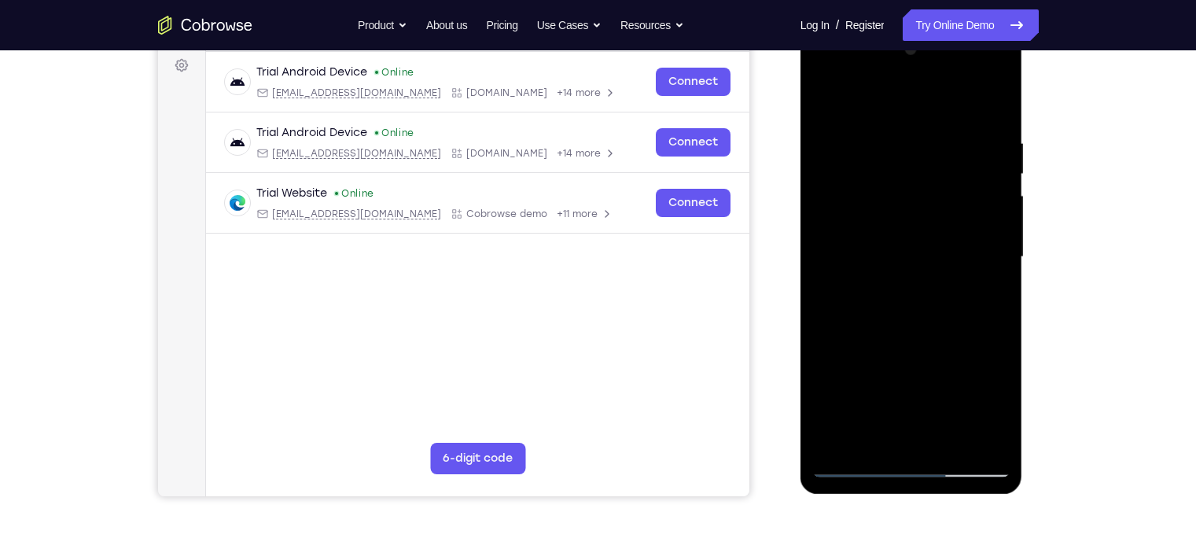
click at [901, 171] on div at bounding box center [912, 257] width 198 height 440
click at [872, 151] on div at bounding box center [912, 257] width 198 height 440
click at [890, 431] on div at bounding box center [912, 257] width 198 height 440
click at [830, 169] on div at bounding box center [912, 257] width 198 height 440
click at [830, 100] on div at bounding box center [912, 257] width 198 height 440
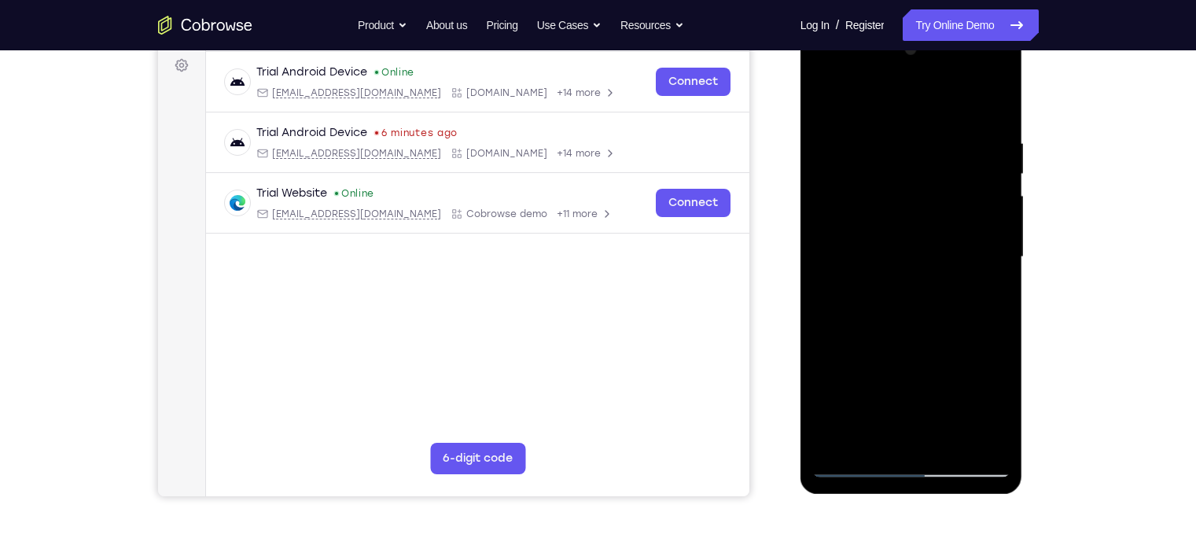
click at [984, 301] on div at bounding box center [912, 257] width 198 height 440
click at [822, 101] on div at bounding box center [912, 257] width 198 height 440
click at [916, 240] on div at bounding box center [912, 257] width 198 height 440
click at [825, 353] on div at bounding box center [912, 257] width 198 height 440
click at [836, 229] on div at bounding box center [912, 257] width 198 height 440
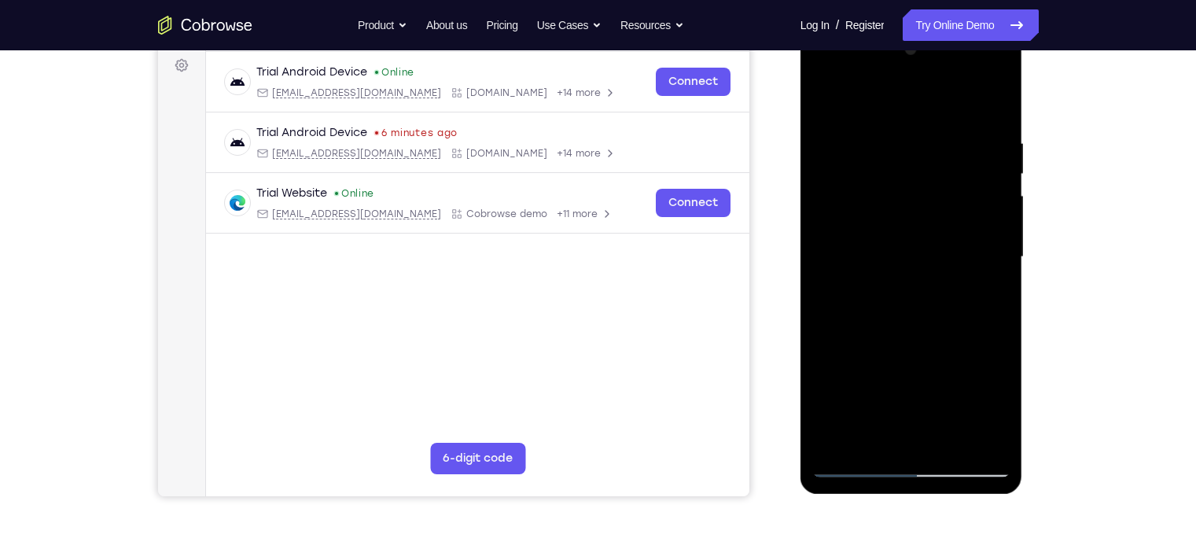
click at [1000, 256] on div at bounding box center [912, 257] width 198 height 440
click at [1007, 239] on div at bounding box center [912, 257] width 198 height 440
click at [995, 57] on div at bounding box center [912, 257] width 198 height 440
click at [838, 444] on div at bounding box center [912, 257] width 198 height 440
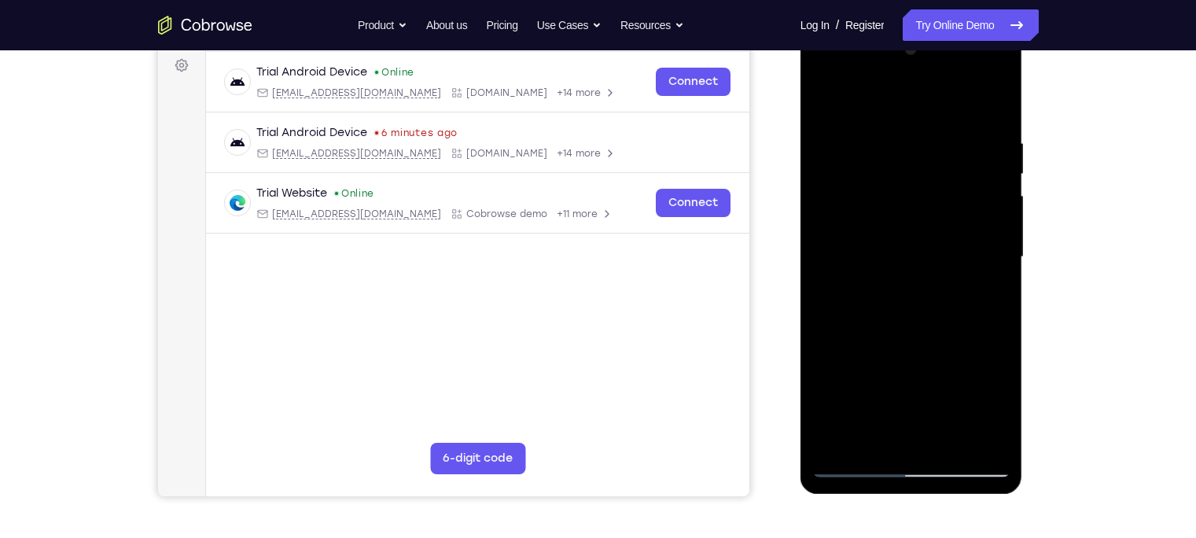
drag, startPoint x: 912, startPoint y: 272, endPoint x: 901, endPoint y: 381, distance: 109.8
click at [901, 381] on div at bounding box center [912, 257] width 198 height 440
click at [998, 421] on div at bounding box center [912, 257] width 198 height 440
click at [951, 447] on div at bounding box center [912, 257] width 198 height 440
click at [897, 231] on div at bounding box center [912, 257] width 198 height 440
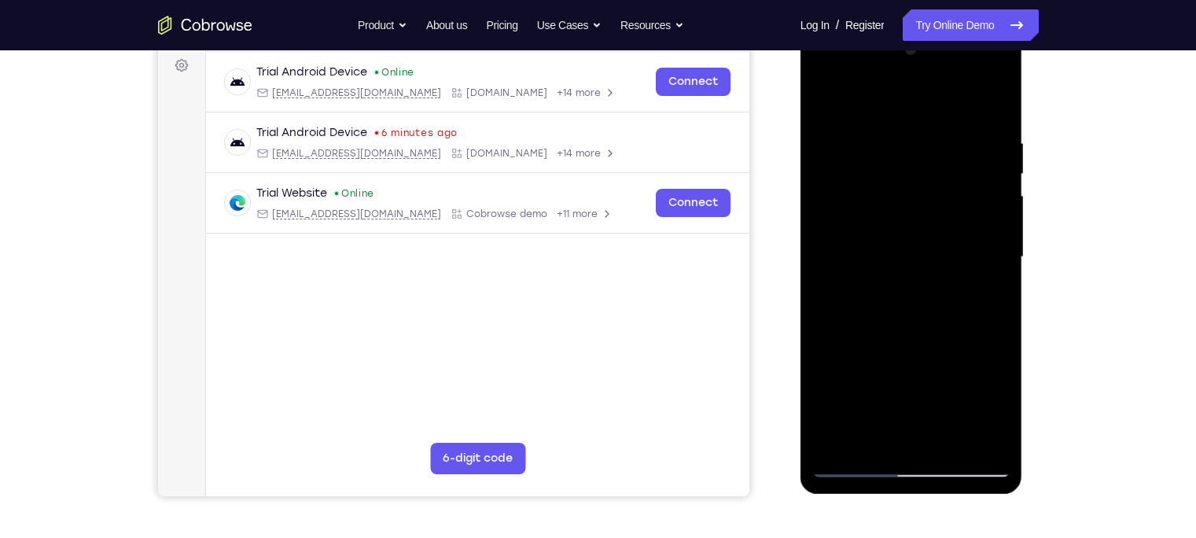
click at [826, 100] on div at bounding box center [912, 257] width 198 height 440
drag, startPoint x: 872, startPoint y: 402, endPoint x: 888, endPoint y: 307, distance: 96.6
click at [888, 307] on div at bounding box center [912, 257] width 198 height 440
drag, startPoint x: 889, startPoint y: 394, endPoint x: 901, endPoint y: 287, distance: 107.6
click at [901, 287] on div at bounding box center [912, 257] width 198 height 440
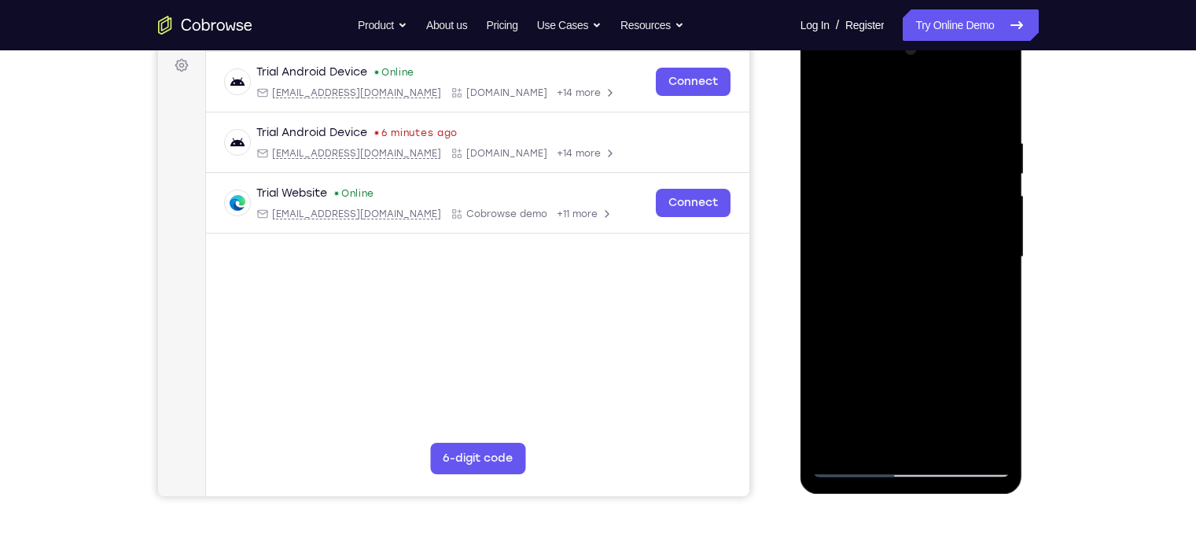
drag, startPoint x: 888, startPoint y: 231, endPoint x: 884, endPoint y: 329, distance: 97.6
click at [884, 329] on div at bounding box center [912, 257] width 198 height 440
drag, startPoint x: 898, startPoint y: 438, endPoint x: 896, endPoint y: 337, distance: 100.7
click at [896, 337] on div at bounding box center [912, 257] width 198 height 440
drag, startPoint x: 901, startPoint y: 368, endPoint x: 911, endPoint y: 254, distance: 114.5
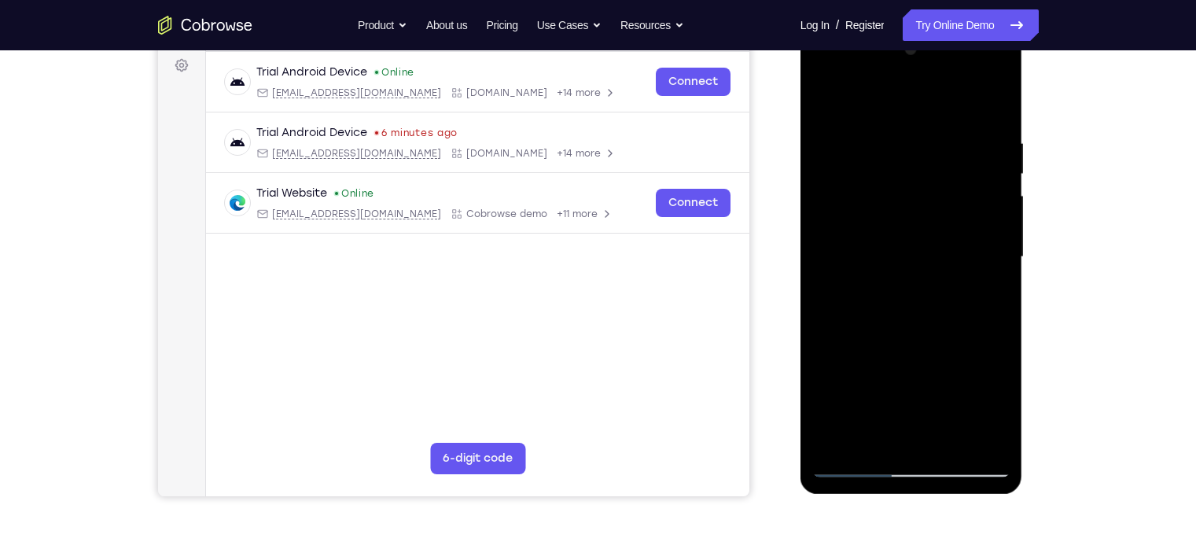
click at [911, 254] on div at bounding box center [912, 257] width 198 height 440
drag, startPoint x: 913, startPoint y: 358, endPoint x: 912, endPoint y: 277, distance: 81.0
click at [912, 277] on div at bounding box center [912, 257] width 198 height 440
drag, startPoint x: 919, startPoint y: 406, endPoint x: 915, endPoint y: 302, distance: 103.9
click at [915, 302] on div at bounding box center [912, 257] width 198 height 440
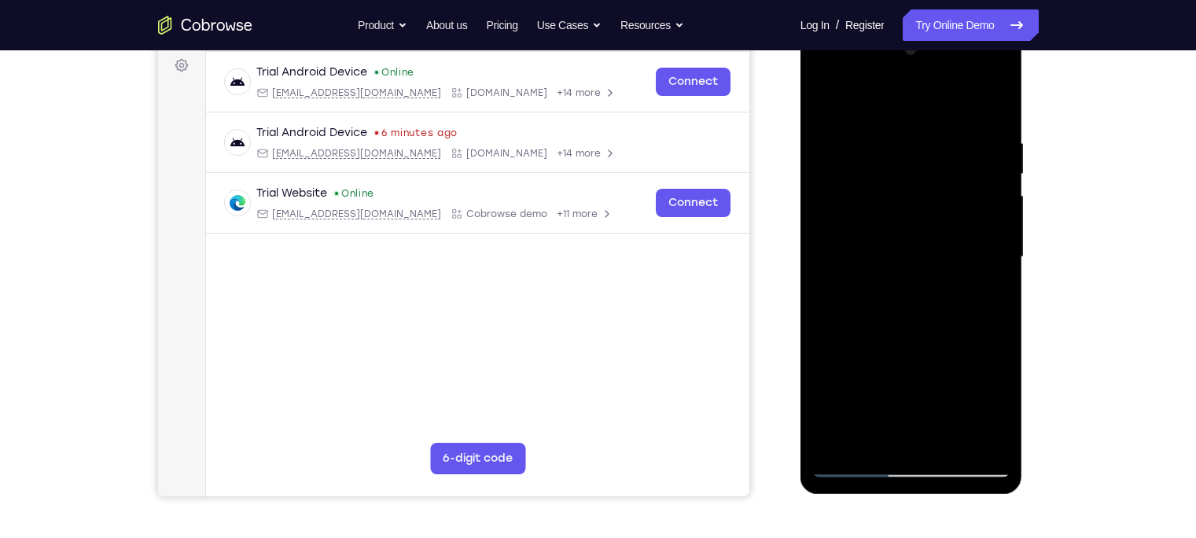
click at [868, 334] on div at bounding box center [912, 257] width 198 height 440
click at [825, 411] on div at bounding box center [912, 257] width 198 height 440
click at [955, 197] on div at bounding box center [912, 257] width 198 height 440
click at [840, 445] on div at bounding box center [912, 257] width 198 height 440
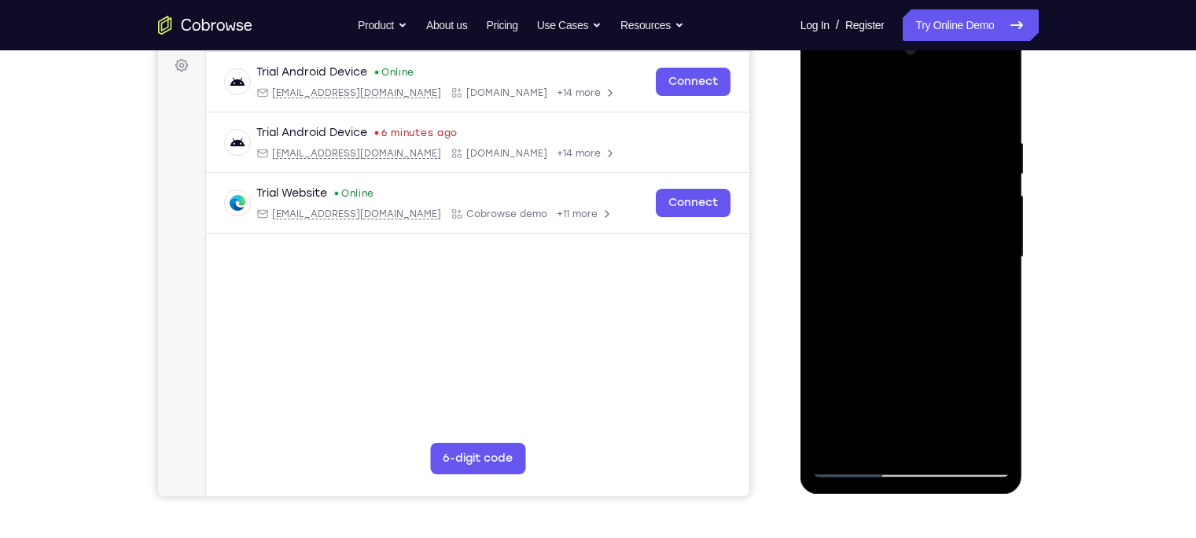
click at [840, 445] on div at bounding box center [912, 257] width 198 height 440
click at [948, 440] on div at bounding box center [912, 257] width 198 height 440
drag, startPoint x: 916, startPoint y: 192, endPoint x: 905, endPoint y: 316, distance: 124.8
click at [905, 316] on div at bounding box center [912, 257] width 198 height 440
click at [829, 97] on div at bounding box center [912, 257] width 198 height 440
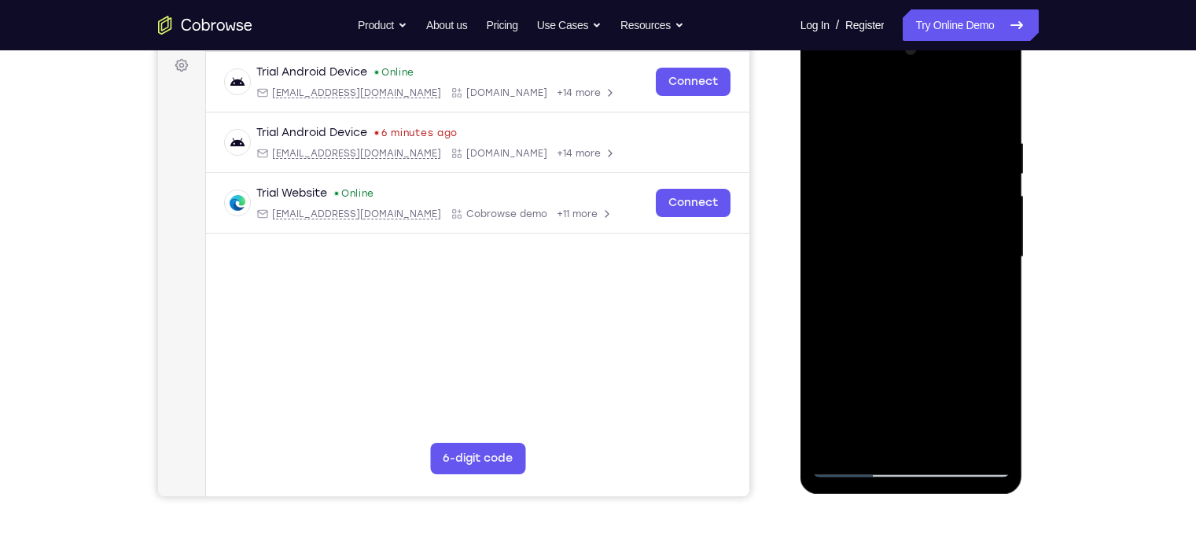
click at [843, 438] on div at bounding box center [912, 257] width 198 height 440
click at [894, 119] on div at bounding box center [912, 257] width 198 height 440
click at [984, 234] on div at bounding box center [912, 257] width 198 height 440
click at [989, 235] on div at bounding box center [912, 257] width 198 height 440
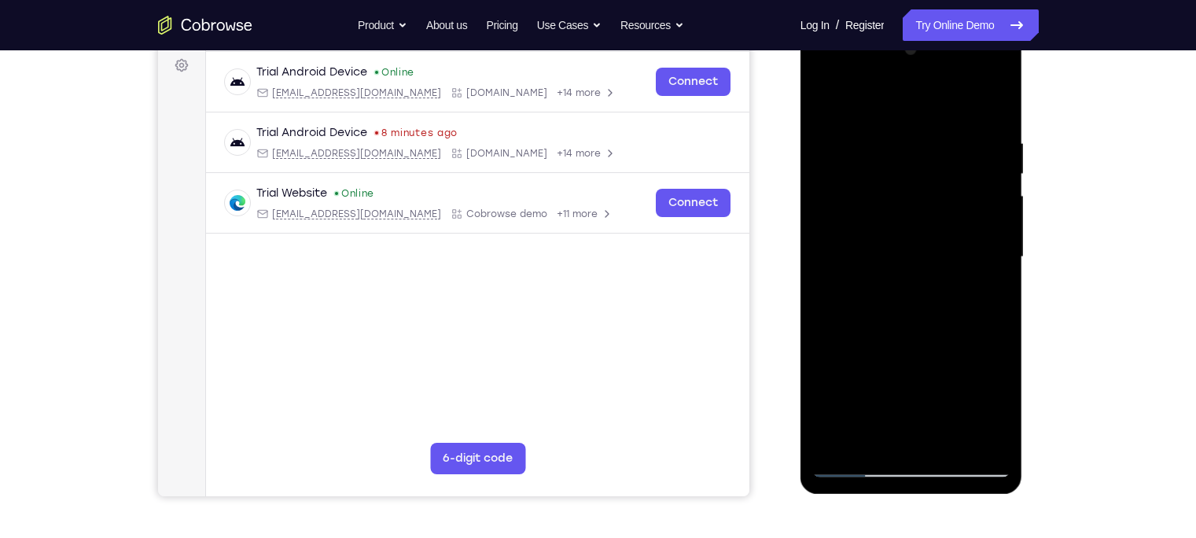
click at [999, 222] on div at bounding box center [912, 257] width 198 height 440
click at [986, 225] on div at bounding box center [912, 257] width 198 height 440
click at [989, 193] on div at bounding box center [912, 257] width 198 height 440
click at [982, 179] on div at bounding box center [912, 257] width 198 height 440
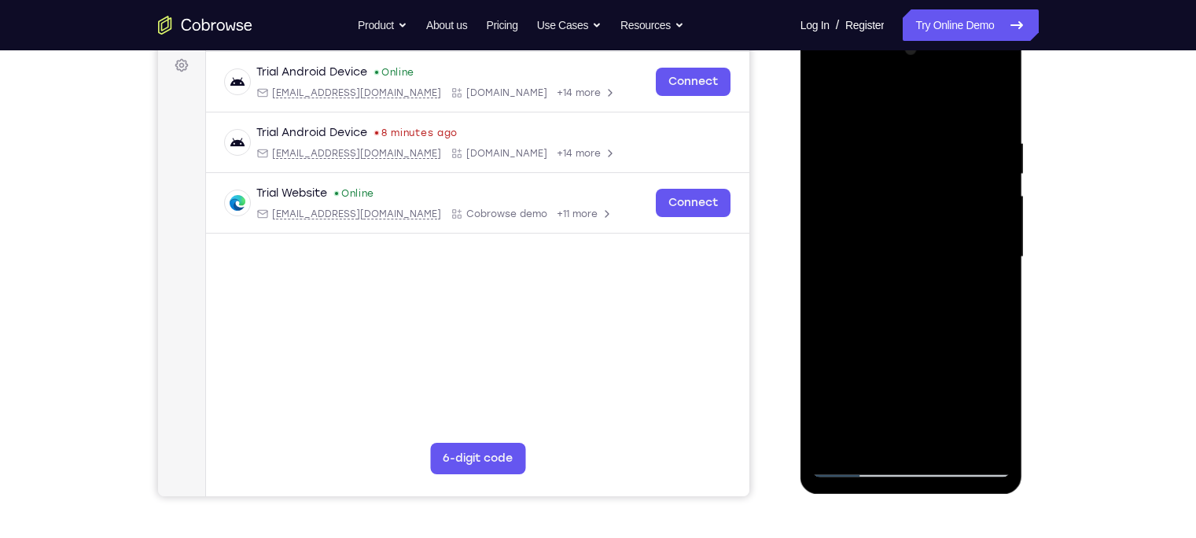
click at [982, 219] on div at bounding box center [912, 257] width 198 height 440
click at [994, 220] on div at bounding box center [912, 257] width 198 height 440
click at [994, 238] on div at bounding box center [912, 257] width 198 height 440
click at [1008, 206] on div at bounding box center [912, 257] width 198 height 440
click at [990, 105] on div at bounding box center [912, 257] width 198 height 440
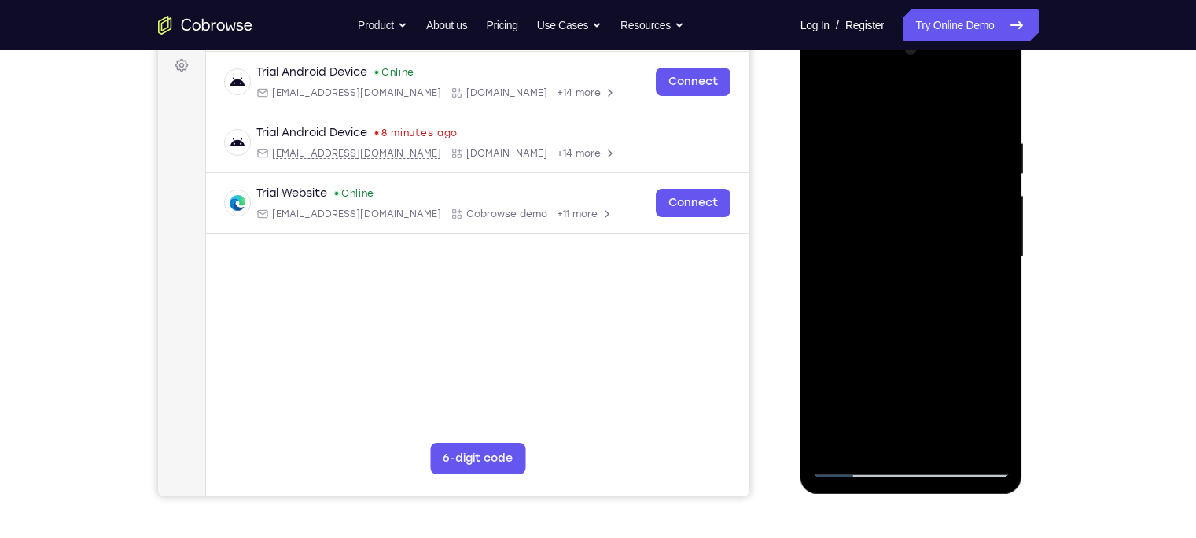
click at [951, 443] on div at bounding box center [912, 257] width 198 height 440
drag, startPoint x: 927, startPoint y: 299, endPoint x: 920, endPoint y: 428, distance: 129.2
click at [920, 428] on div at bounding box center [912, 257] width 198 height 440
click at [1001, 172] on div at bounding box center [912, 257] width 198 height 440
click at [821, 174] on div at bounding box center [912, 257] width 198 height 440
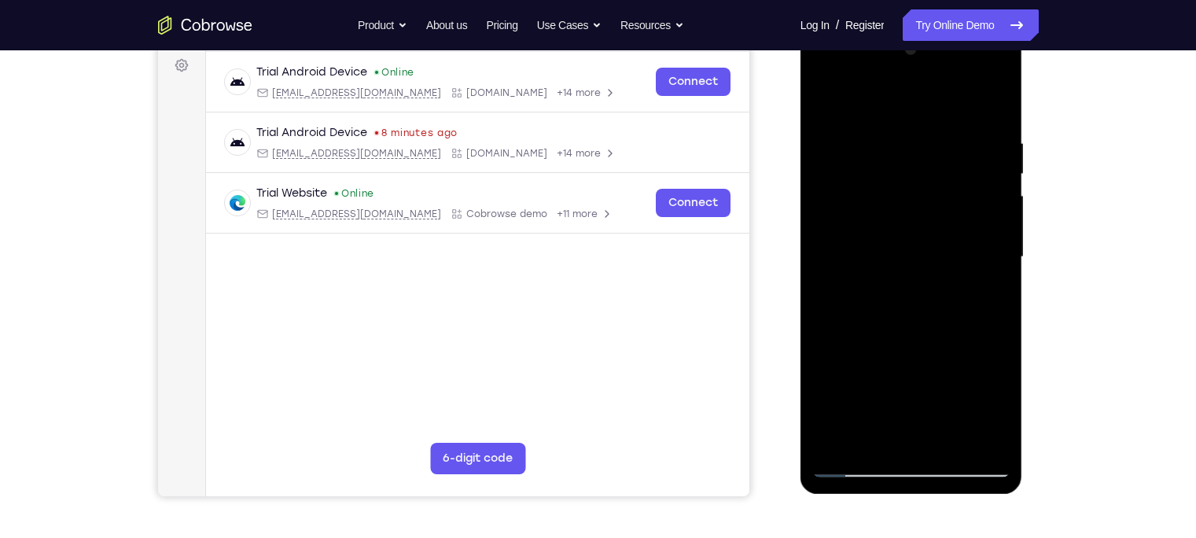
click at [831, 97] on div at bounding box center [912, 257] width 198 height 440
click at [835, 445] on div at bounding box center [912, 257] width 198 height 440
drag, startPoint x: 889, startPoint y: 252, endPoint x: 874, endPoint y: 393, distance: 141.6
click at [874, 393] on div at bounding box center [912, 257] width 198 height 440
click at [902, 144] on div at bounding box center [912, 257] width 198 height 440
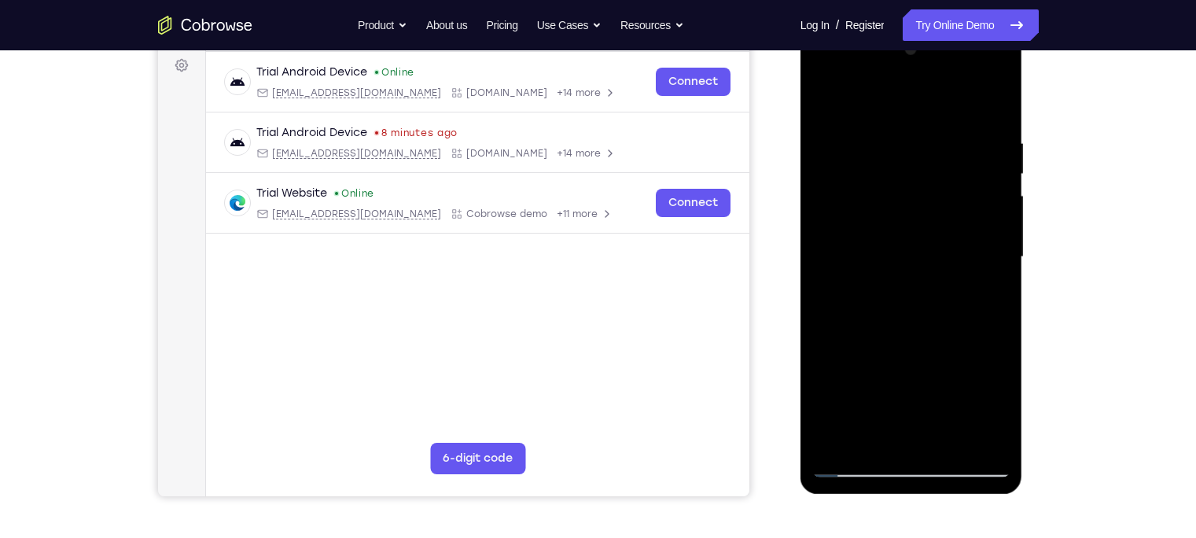
click at [977, 224] on div at bounding box center [912, 257] width 198 height 440
click at [1006, 106] on div at bounding box center [912, 257] width 198 height 440
click at [996, 106] on div at bounding box center [912, 257] width 198 height 440
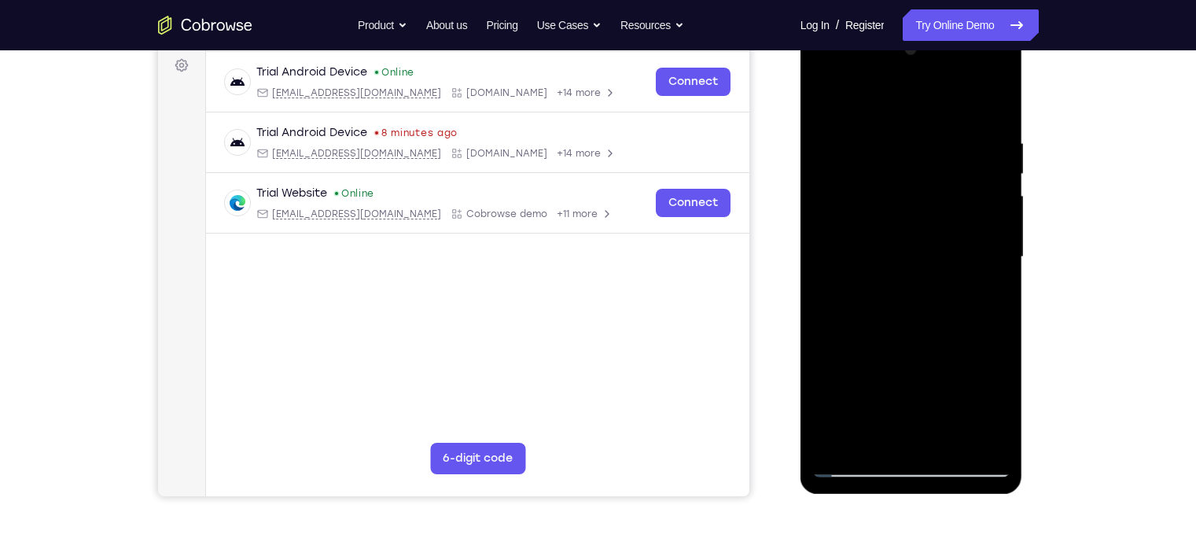
click at [947, 440] on div at bounding box center [912, 257] width 198 height 440
drag, startPoint x: 915, startPoint y: 246, endPoint x: 905, endPoint y: 404, distance: 157.6
click at [905, 404] on div at bounding box center [912, 257] width 198 height 440
click at [990, 201] on div at bounding box center [912, 257] width 198 height 440
click at [835, 102] on div at bounding box center [912, 257] width 198 height 440
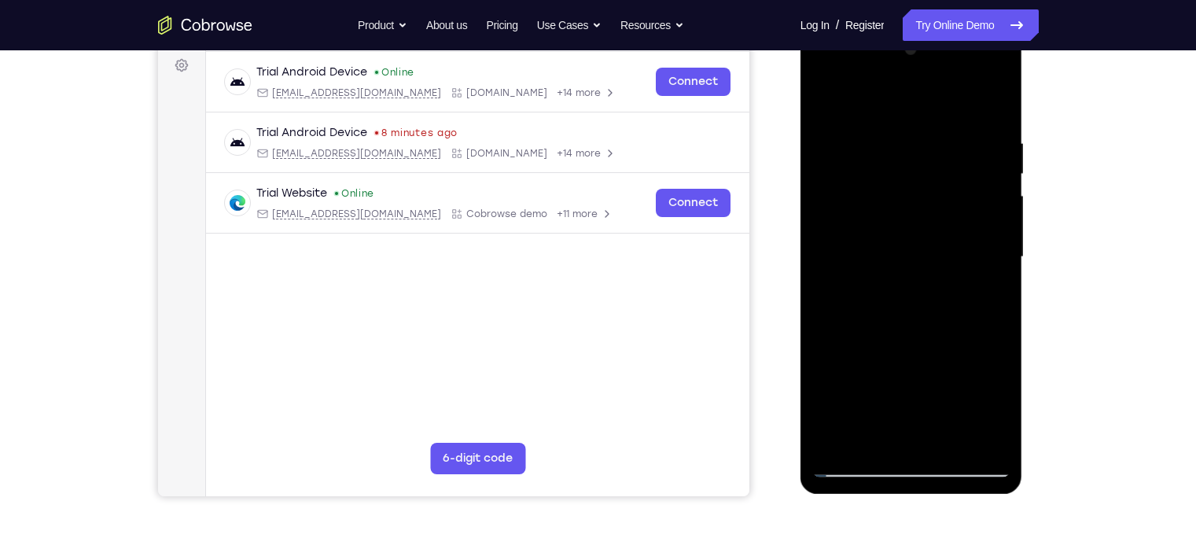
drag, startPoint x: 923, startPoint y: 355, endPoint x: 947, endPoint y: 216, distance: 141.3
click at [947, 216] on div at bounding box center [912, 257] width 198 height 440
drag, startPoint x: 932, startPoint y: 270, endPoint x: 917, endPoint y: 339, distance: 70.8
click at [917, 339] on div at bounding box center [912, 257] width 198 height 440
drag, startPoint x: 913, startPoint y: 271, endPoint x: 894, endPoint y: 361, distance: 92.4
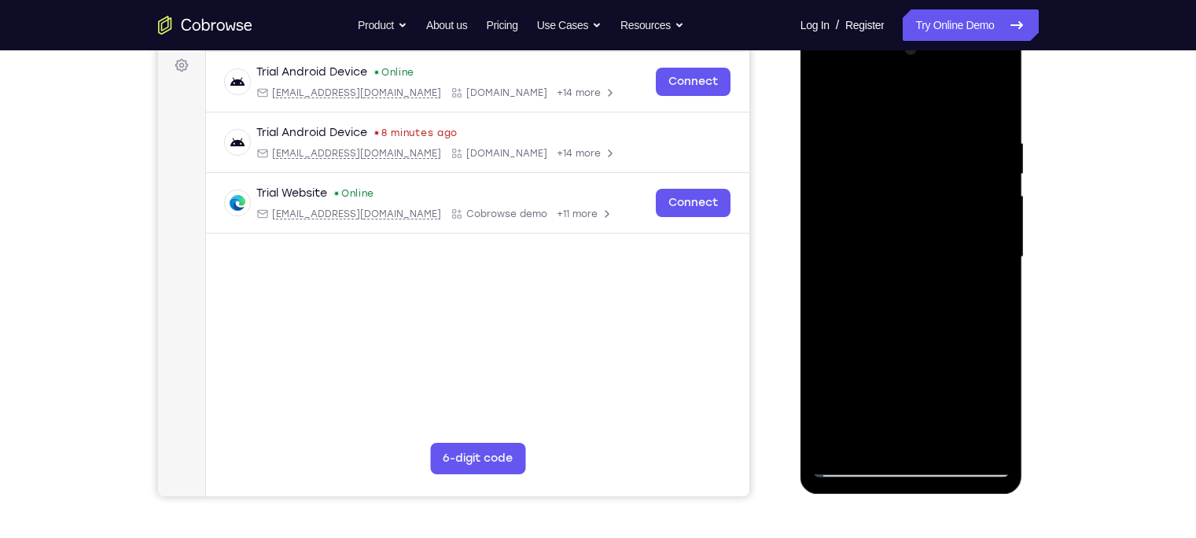
click at [894, 361] on div at bounding box center [912, 257] width 198 height 440
click at [919, 343] on div at bounding box center [912, 257] width 198 height 440
click at [826, 106] on div at bounding box center [912, 257] width 198 height 440
click at [829, 92] on div at bounding box center [912, 257] width 198 height 440
drag, startPoint x: 901, startPoint y: 149, endPoint x: 879, endPoint y: 297, distance: 150.3
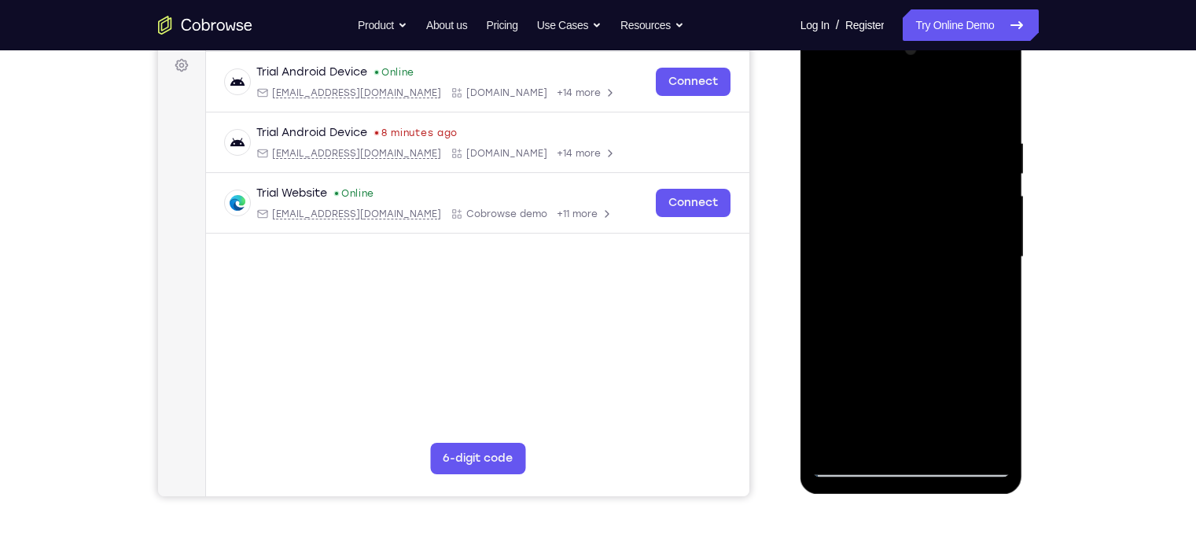
click at [879, 297] on div at bounding box center [912, 257] width 198 height 440
click at [889, 138] on div at bounding box center [912, 257] width 198 height 440
click at [985, 245] on div at bounding box center [912, 257] width 198 height 440
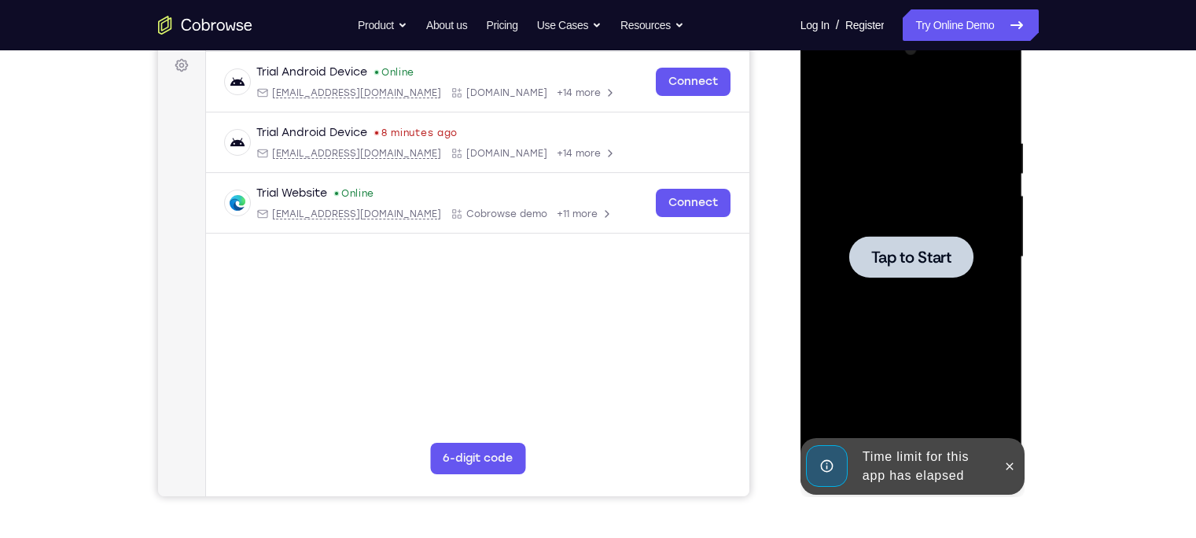
click at [985, 245] on div at bounding box center [912, 257] width 198 height 440
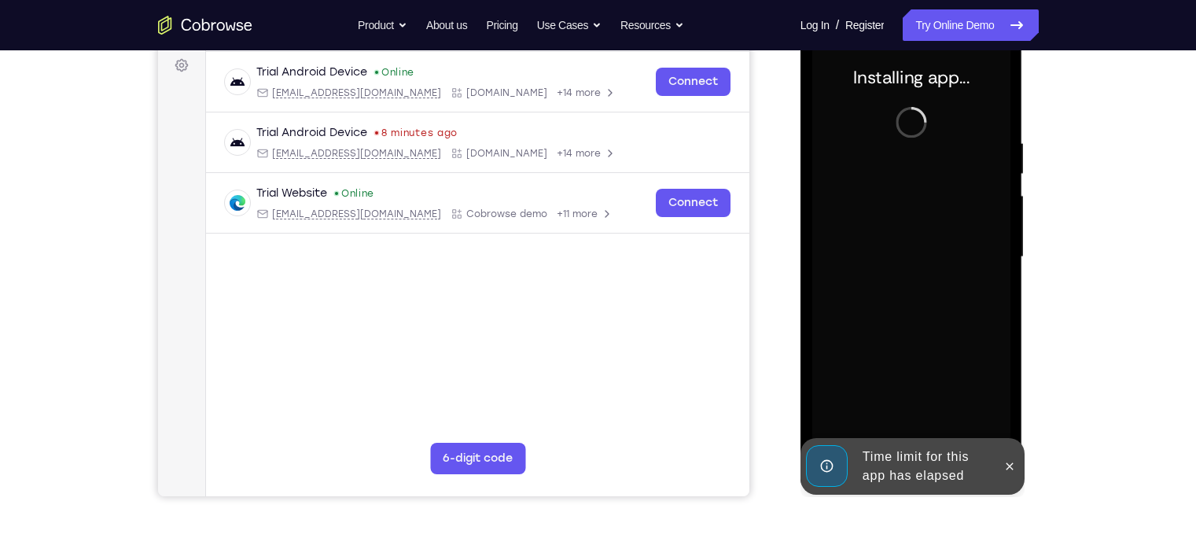
click at [779, 264] on div "Your Support Agent Your Customer Web iOS Android" at bounding box center [598, 206] width 881 height 581
